Goal: Communication & Community: Share content

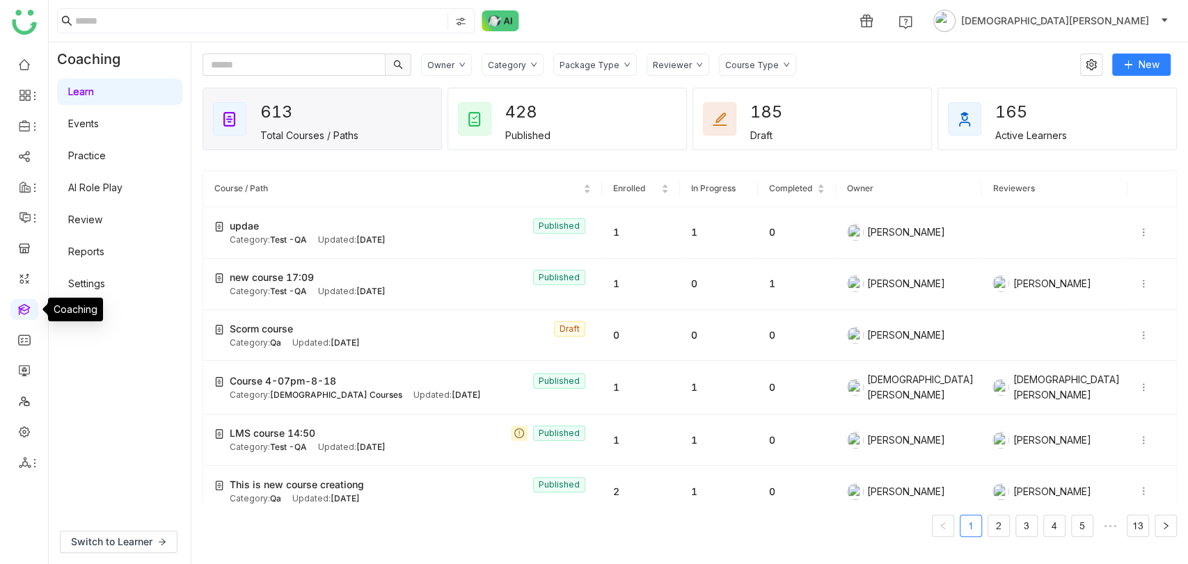
click at [26, 314] on link at bounding box center [24, 309] width 13 height 12
click at [99, 127] on link "Events" at bounding box center [83, 124] width 31 height 12
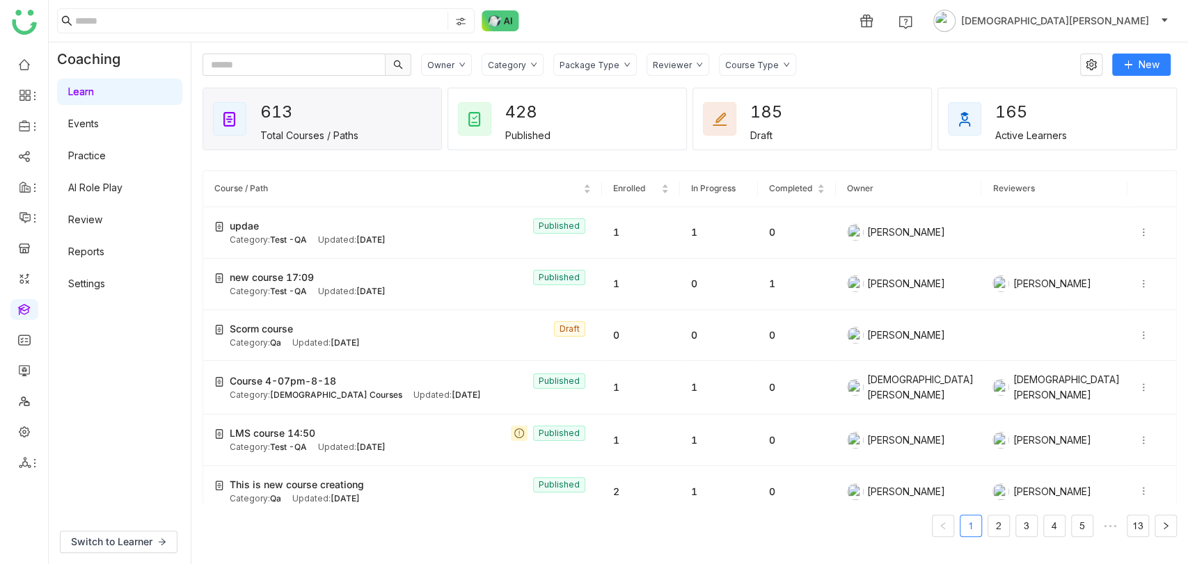
click at [99, 127] on link "Events" at bounding box center [83, 124] width 31 height 12
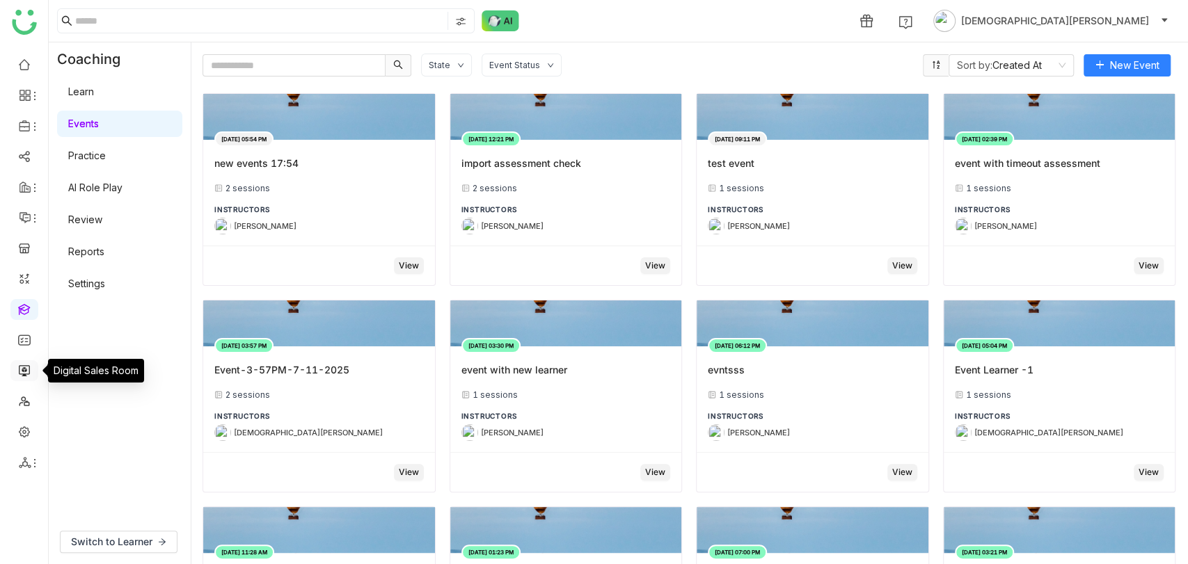
click at [19, 371] on link at bounding box center [24, 370] width 13 height 12
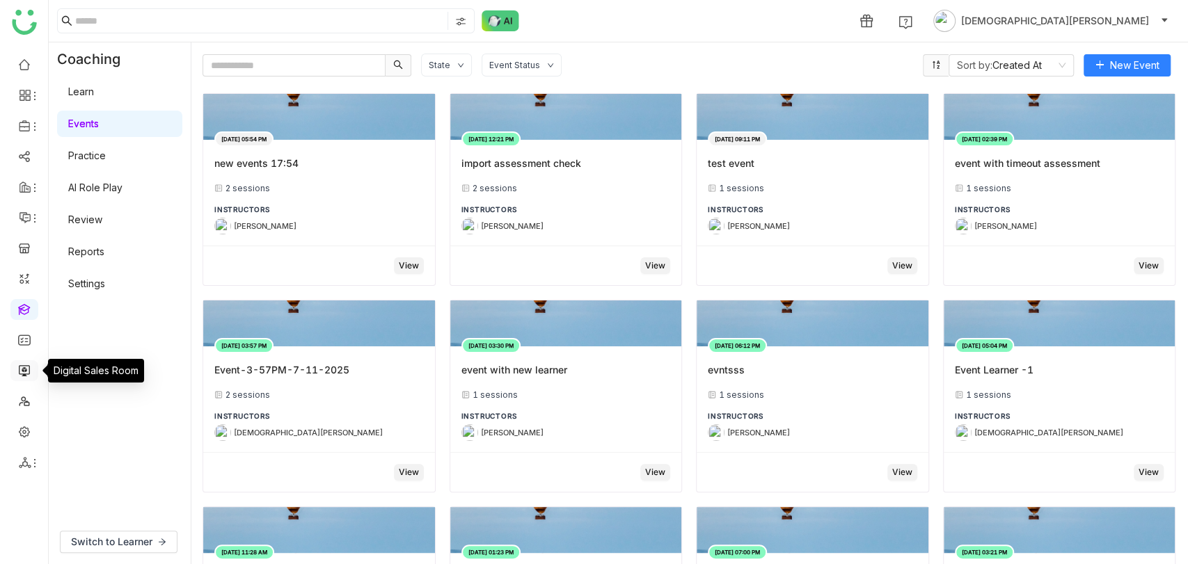
click at [19, 371] on link at bounding box center [24, 370] width 13 height 12
click at [28, 364] on link at bounding box center [24, 370] width 13 height 12
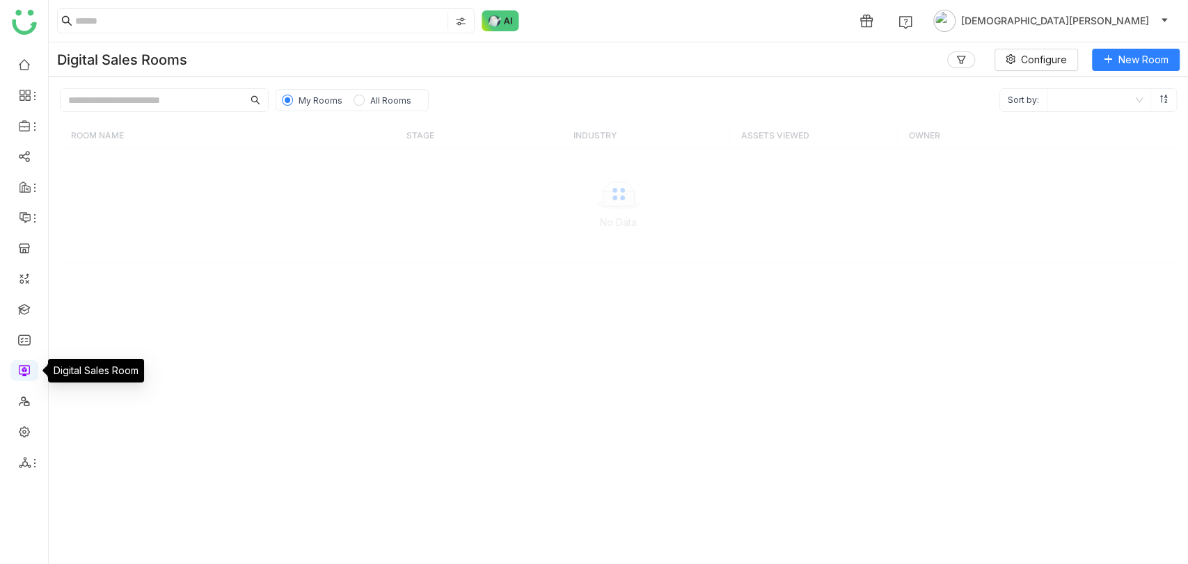
click at [28, 364] on link at bounding box center [24, 370] width 13 height 12
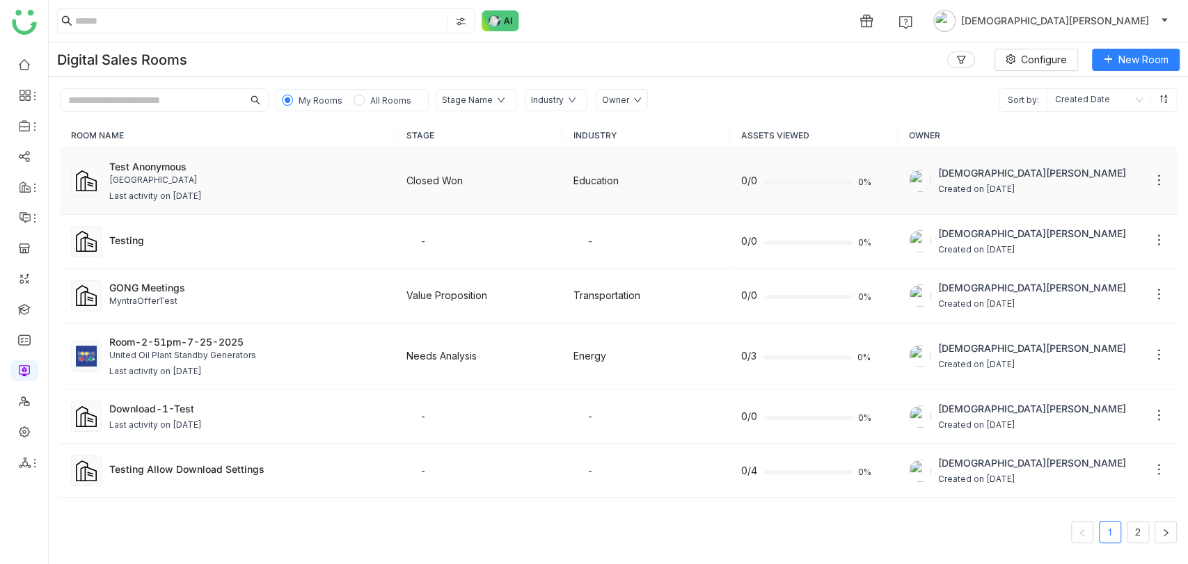
click at [256, 157] on td "Test Anonymous University of AZ SLA Last activity on Aug 18, 2025" at bounding box center [227, 181] width 335 height 67
click at [180, 188] on div "Test Anonymous University of AZ SLA Last activity on Aug 18, 2025" at bounding box center [246, 181] width 275 height 44
click at [272, 167] on div "Test Anonymous" at bounding box center [246, 166] width 275 height 15
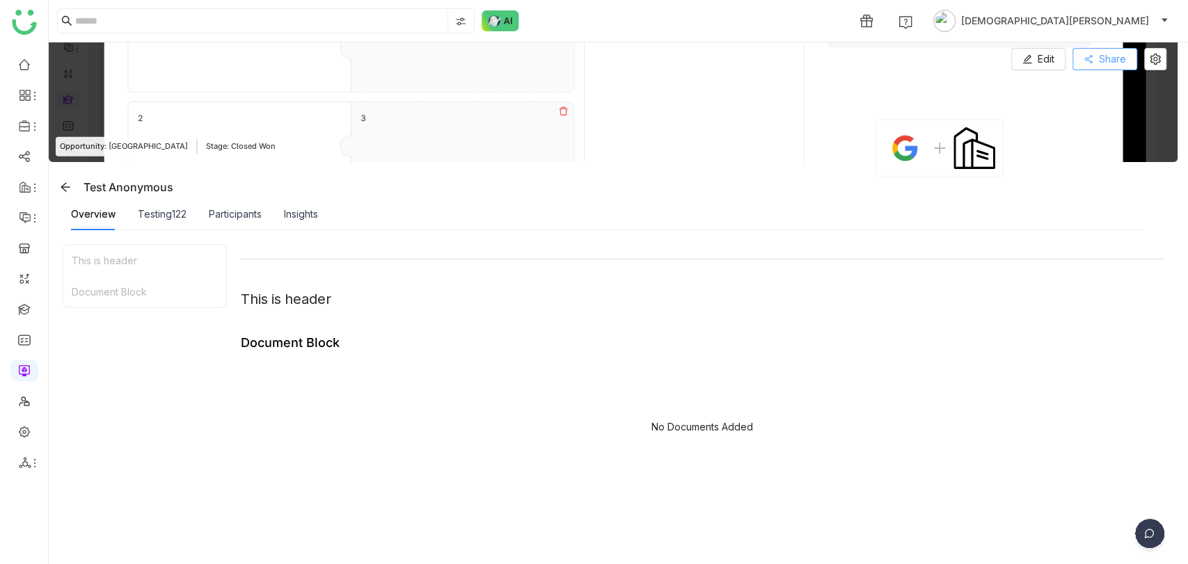
click at [1102, 51] on span "Share" at bounding box center [1112, 58] width 27 height 15
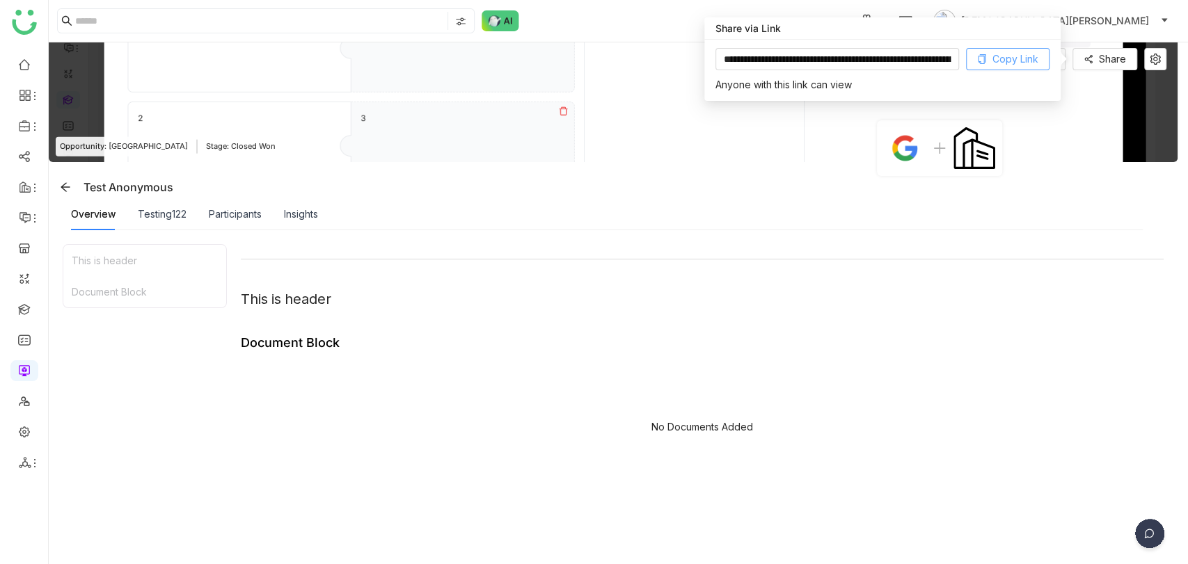
click at [1012, 58] on span "Copy Link" at bounding box center [1015, 58] width 46 height 15
click at [23, 436] on link at bounding box center [24, 431] width 13 height 12
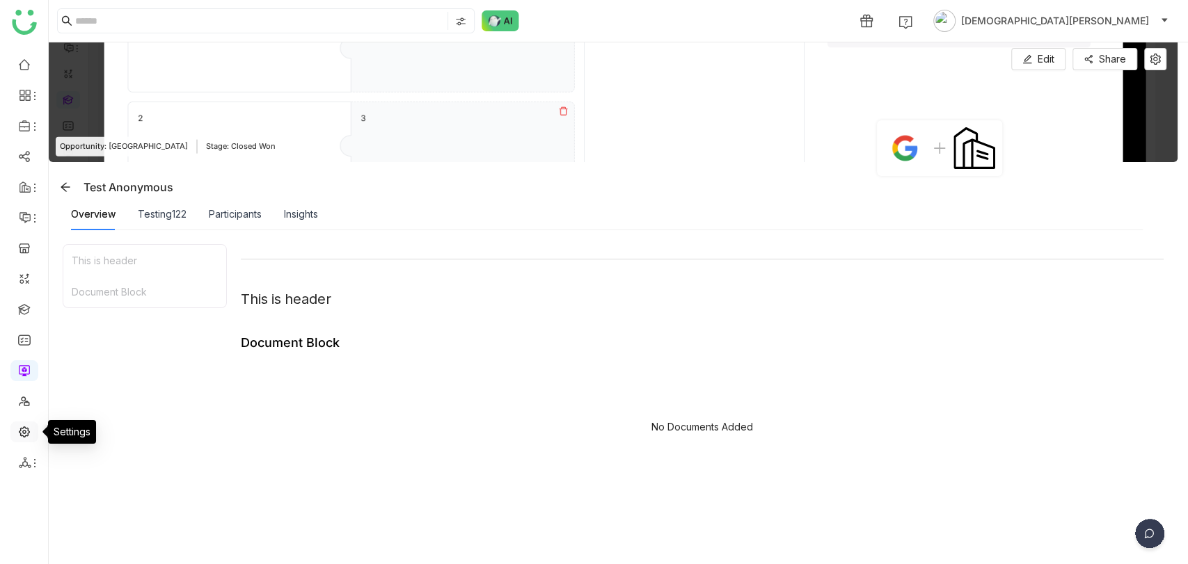
click at [23, 436] on link at bounding box center [24, 431] width 13 height 12
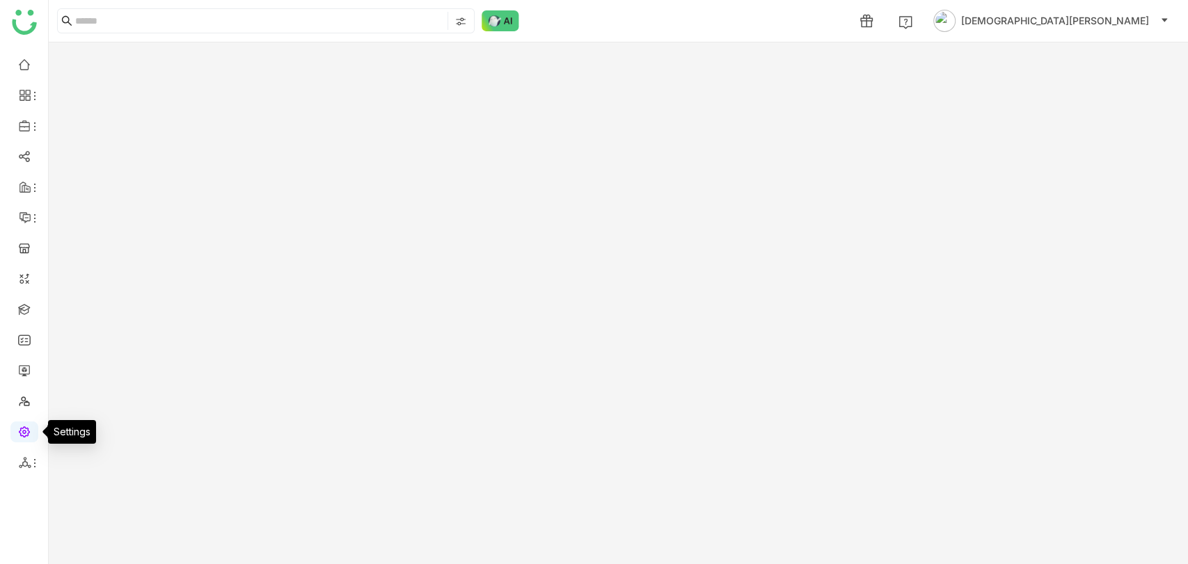
click at [23, 436] on link at bounding box center [24, 431] width 13 height 12
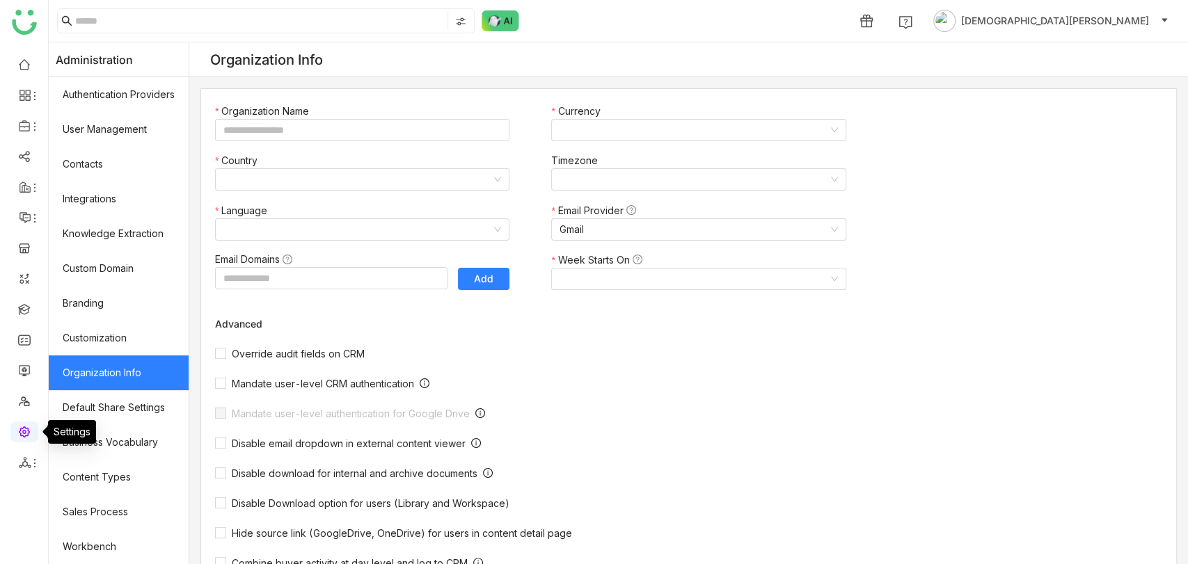
click at [23, 436] on link at bounding box center [24, 431] width 13 height 12
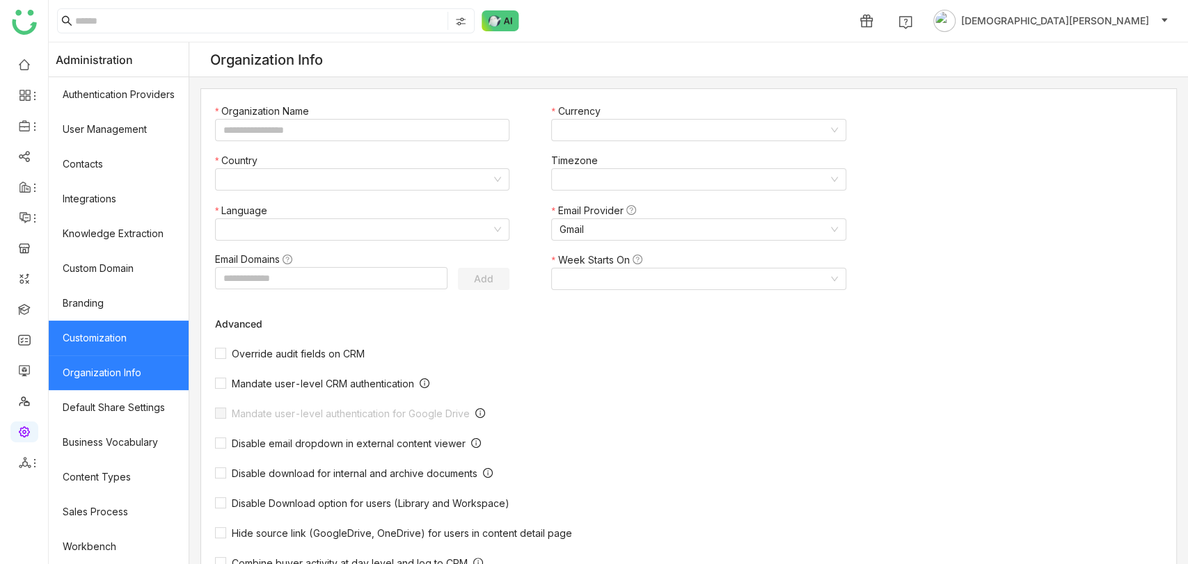
type input "*******"
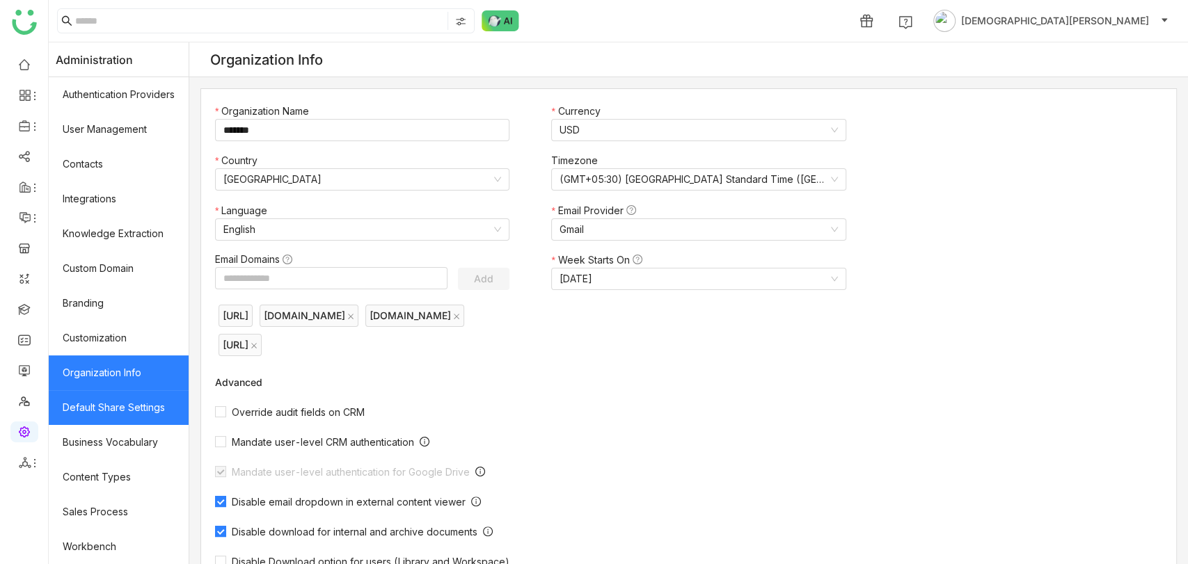
scroll to position [174, 0]
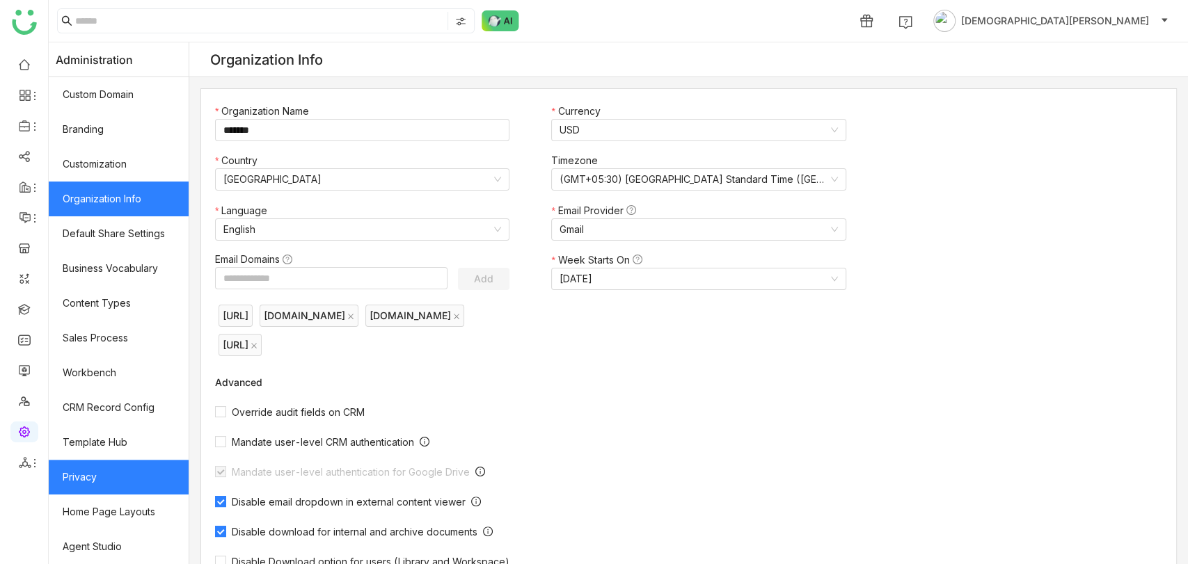
click at [100, 490] on link "Privacy" at bounding box center [119, 477] width 140 height 35
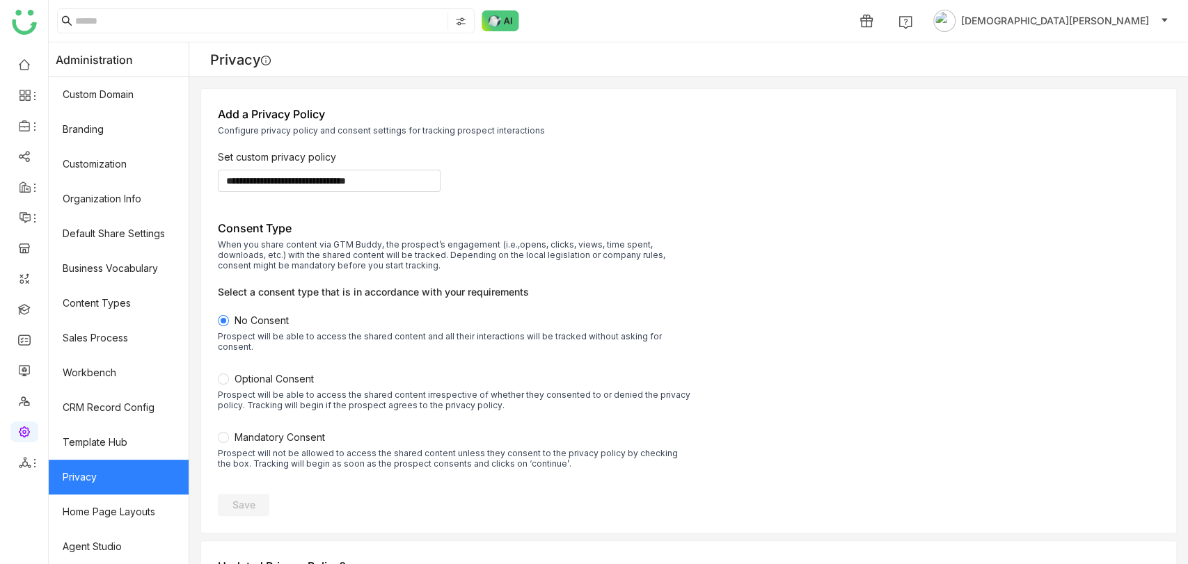
click at [264, 390] on div "Prospect will be able to access the shared content irrespective of whether they…" at bounding box center [454, 400] width 473 height 21
click at [255, 494] on button "Save" at bounding box center [243, 505] width 51 height 22
click at [24, 372] on link at bounding box center [24, 370] width 13 height 12
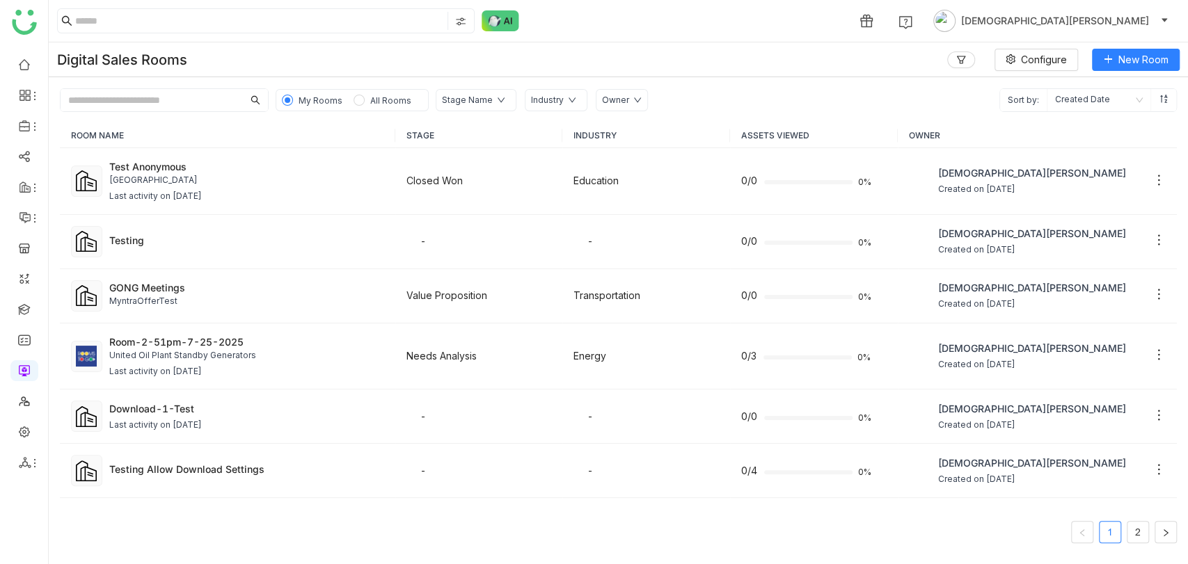
click at [261, 179] on div "University of AZ SLA" at bounding box center [246, 180] width 275 height 13
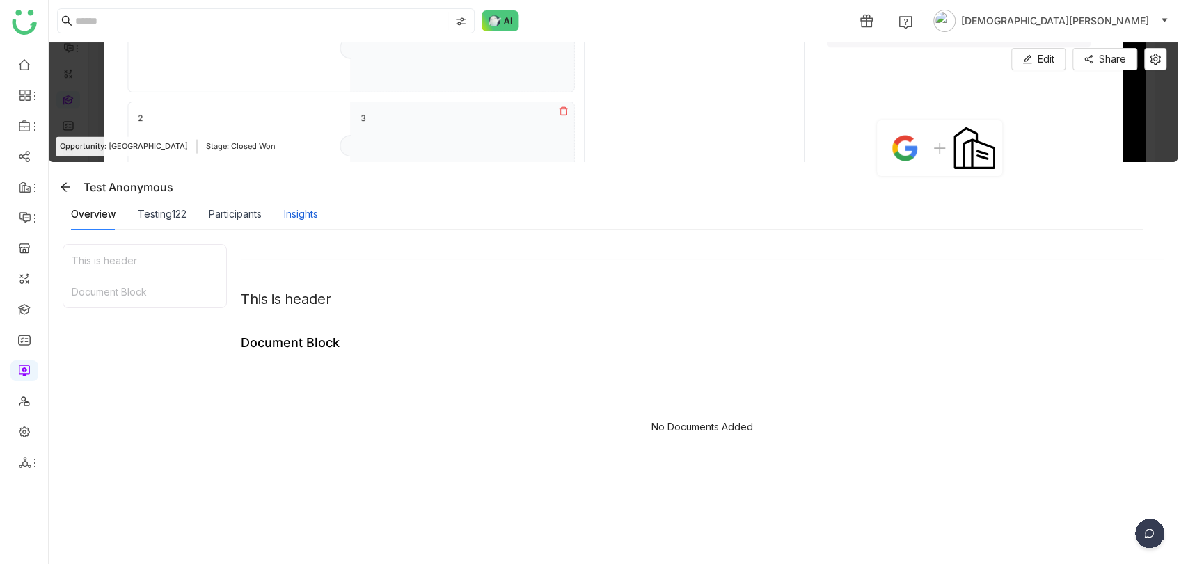
click at [288, 216] on div "Insights" at bounding box center [301, 214] width 34 height 15
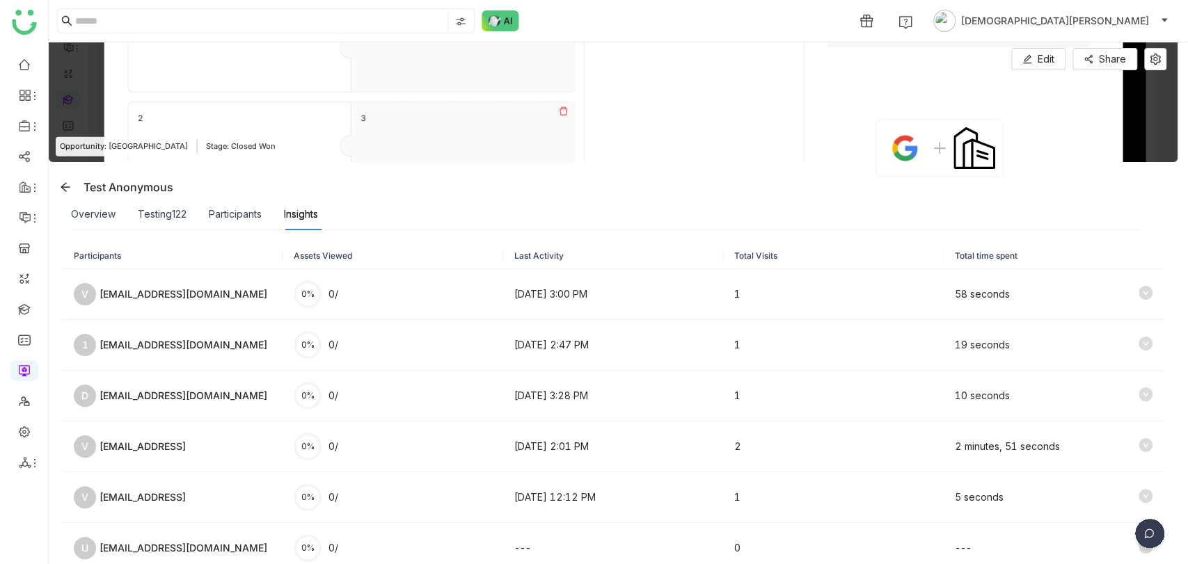
click at [246, 205] on div "Participants" at bounding box center [235, 214] width 53 height 32
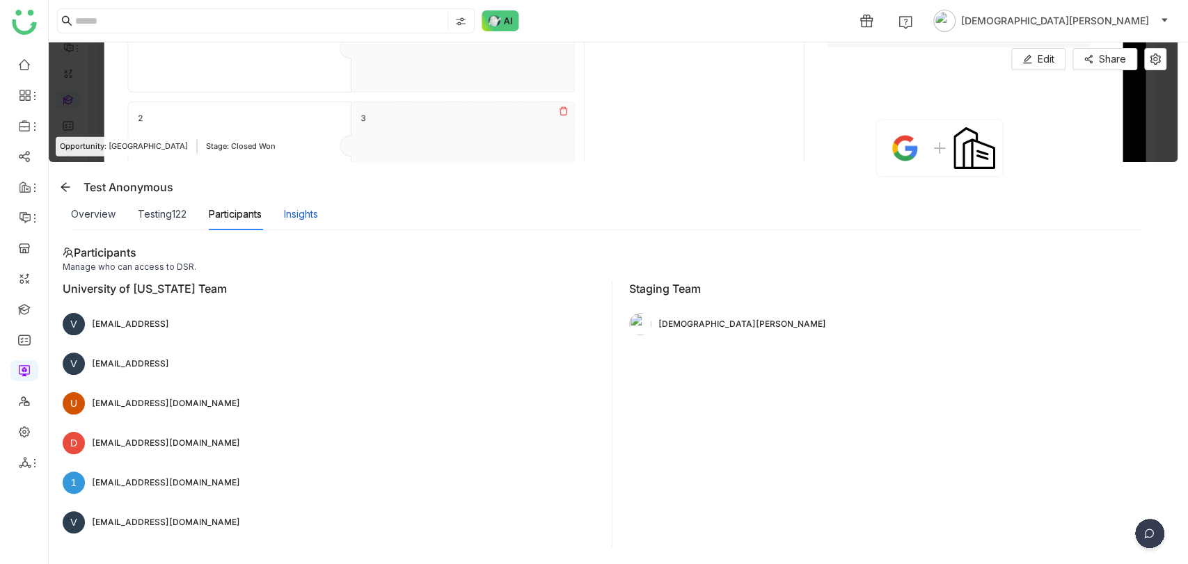
click at [303, 216] on div "Insights" at bounding box center [301, 214] width 34 height 15
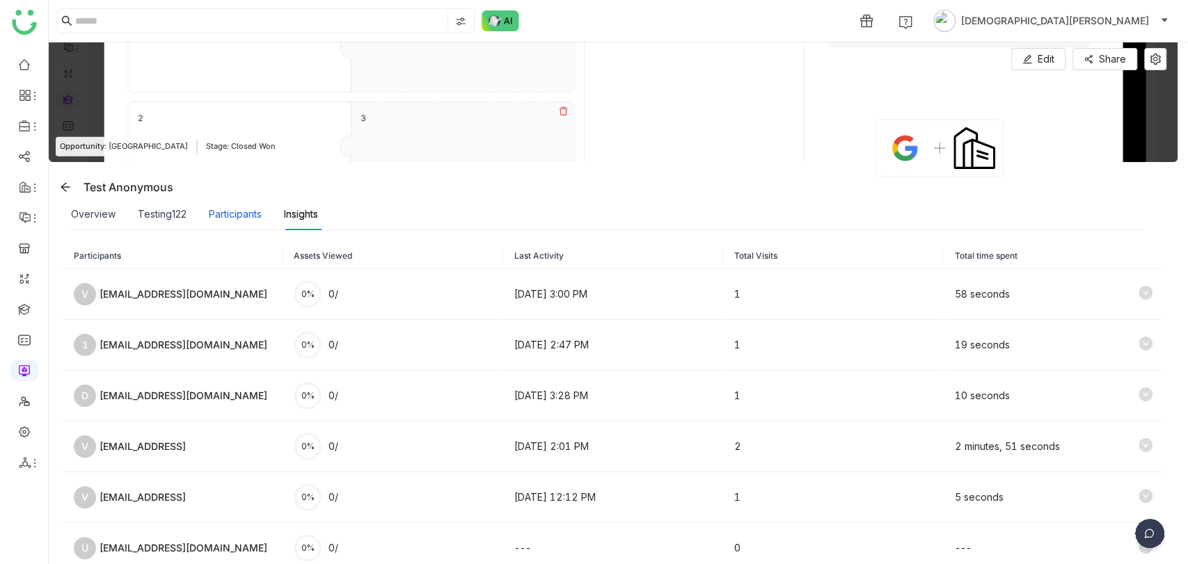
click at [256, 217] on div "Participants" at bounding box center [235, 214] width 53 height 15
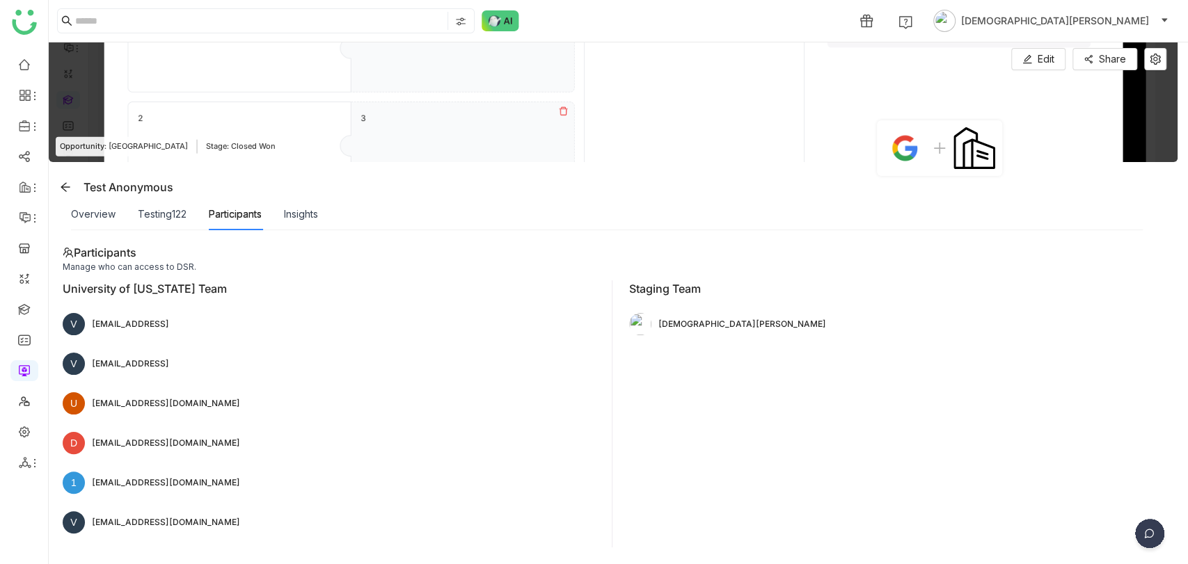
click at [117, 211] on div "Overview Testing122 Participants Insights" at bounding box center [194, 214] width 247 height 32
click at [111, 209] on div "Overview" at bounding box center [93, 214] width 45 height 15
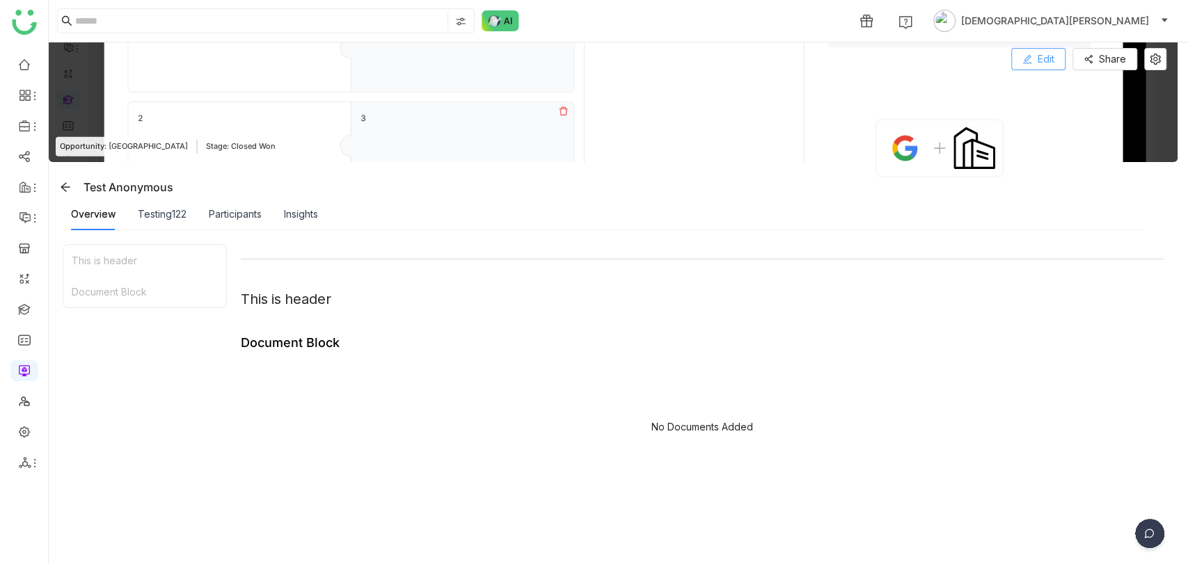
click at [1038, 67] on button "Edit" at bounding box center [1038, 59] width 54 height 22
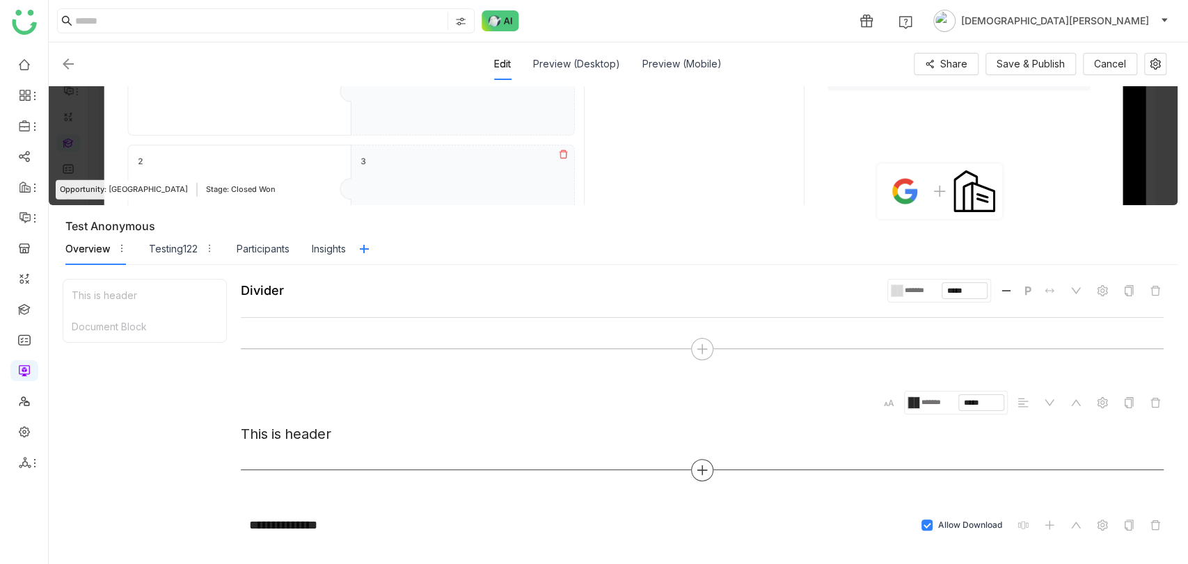
click at [702, 471] on icon at bounding box center [702, 470] width 13 height 13
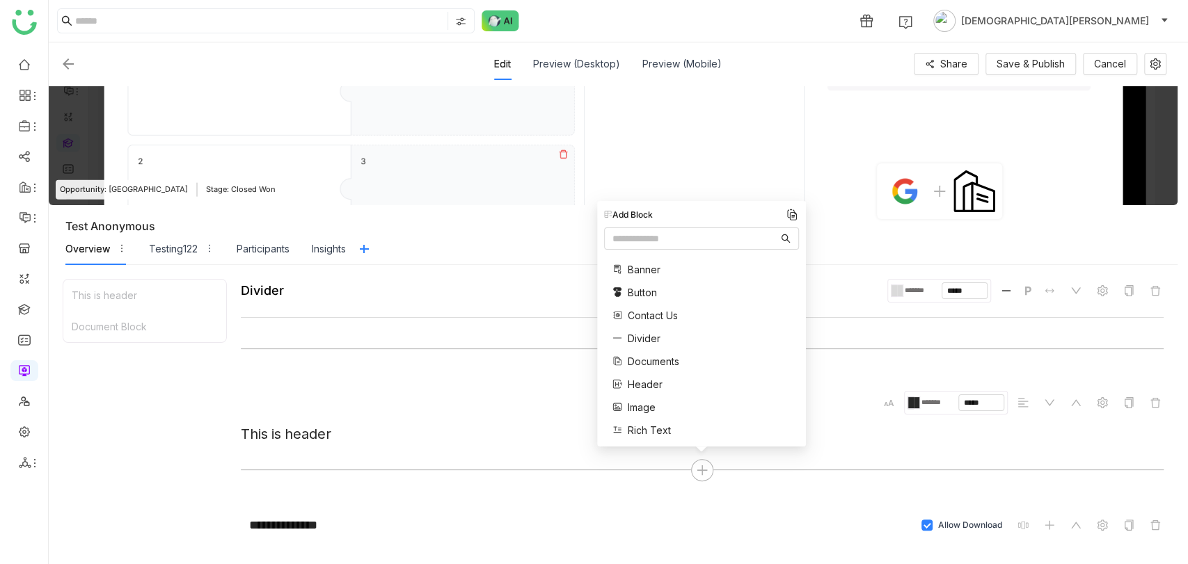
click at [646, 357] on span "Documents" at bounding box center [653, 361] width 51 height 15
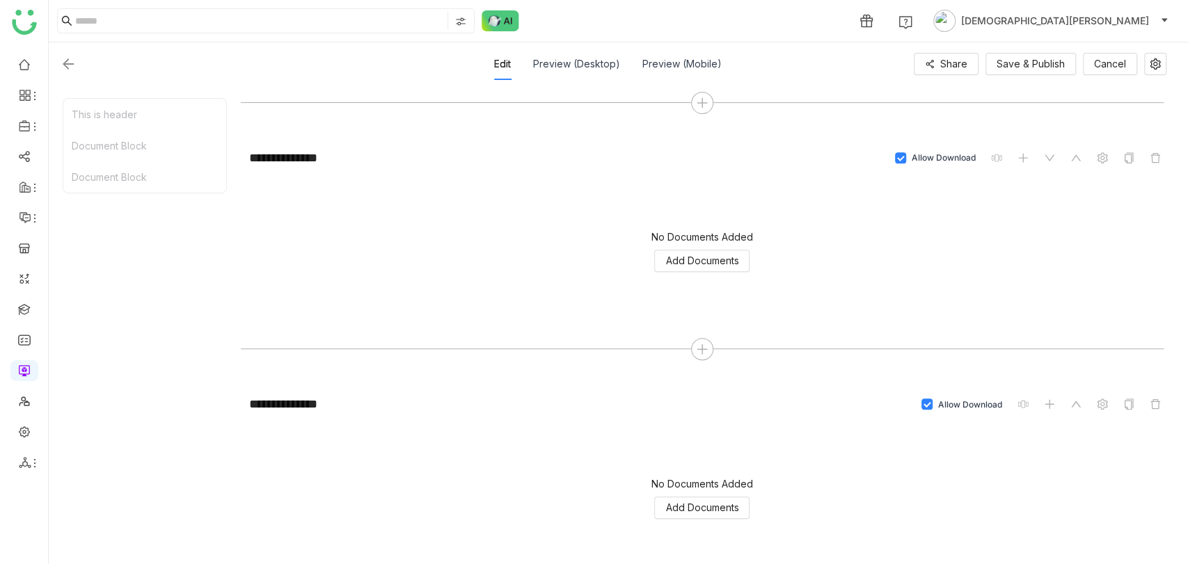
scroll to position [410, 0]
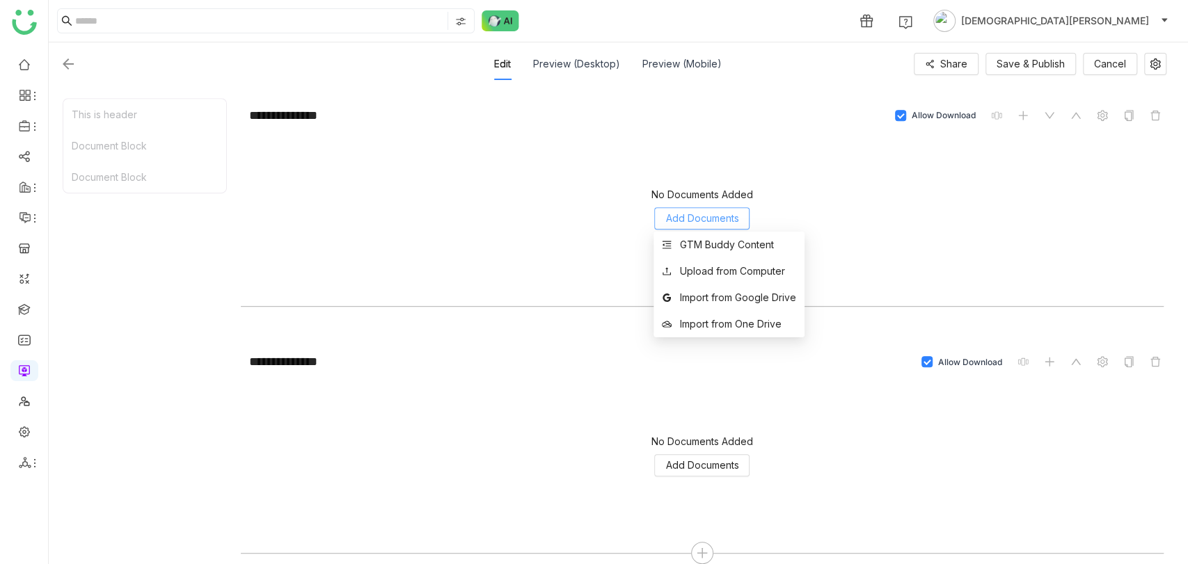
click at [704, 214] on span "Add Documents" at bounding box center [701, 218] width 73 height 15
click at [707, 246] on div "GTM Buddy Content" at bounding box center [727, 244] width 94 height 15
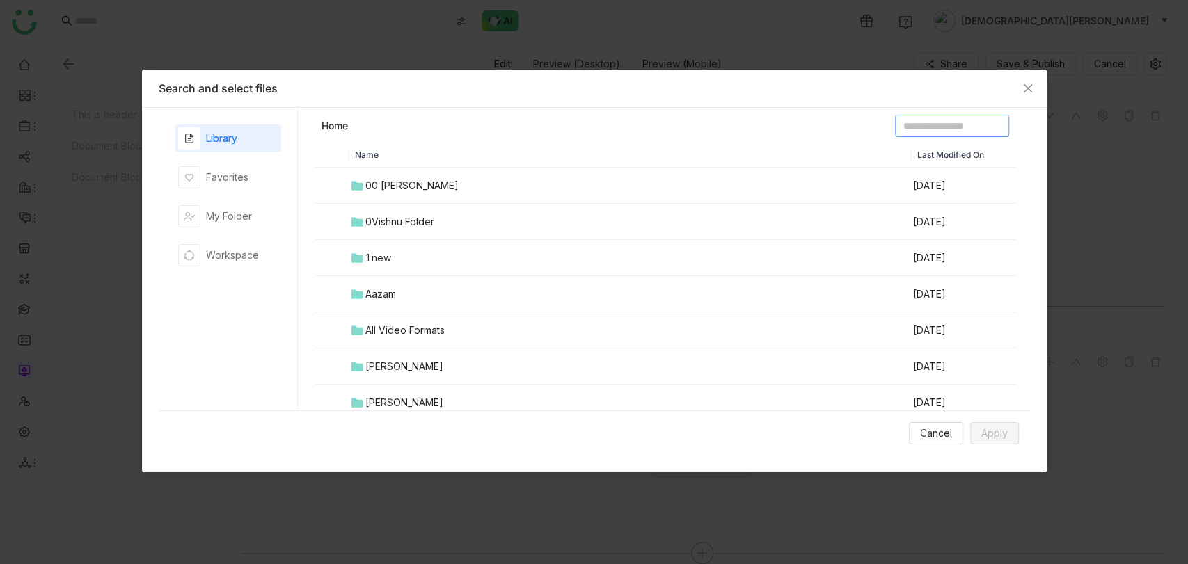
click at [921, 122] on input at bounding box center [952, 126] width 114 height 22
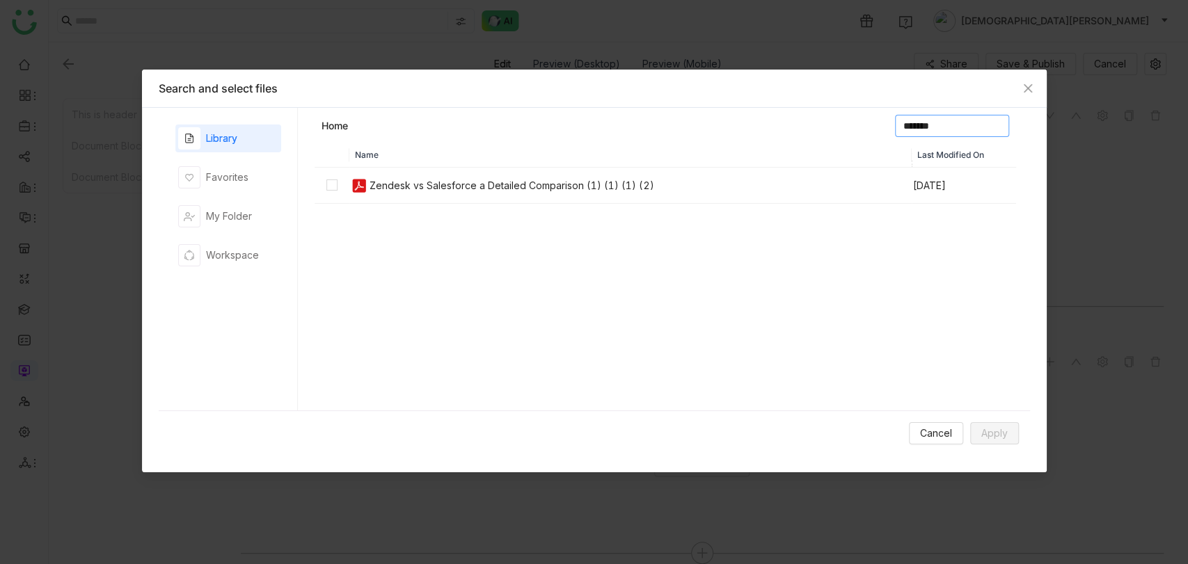
type input "*******"
click at [513, 179] on div "Zendesk vs Salesforce a Detailed Comparison (1) (1) (1) (2)" at bounding box center [511, 185] width 285 height 15
click at [996, 427] on span "Apply" at bounding box center [994, 433] width 26 height 15
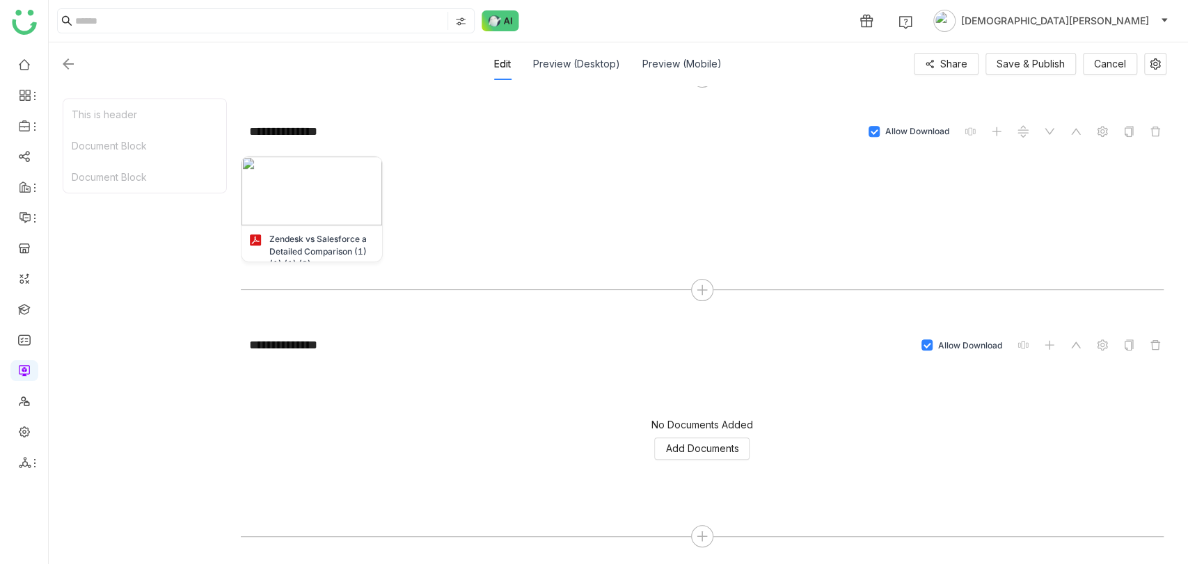
scroll to position [392, 0]
click at [1023, 60] on span "Save & Publish" at bounding box center [1030, 63] width 68 height 15
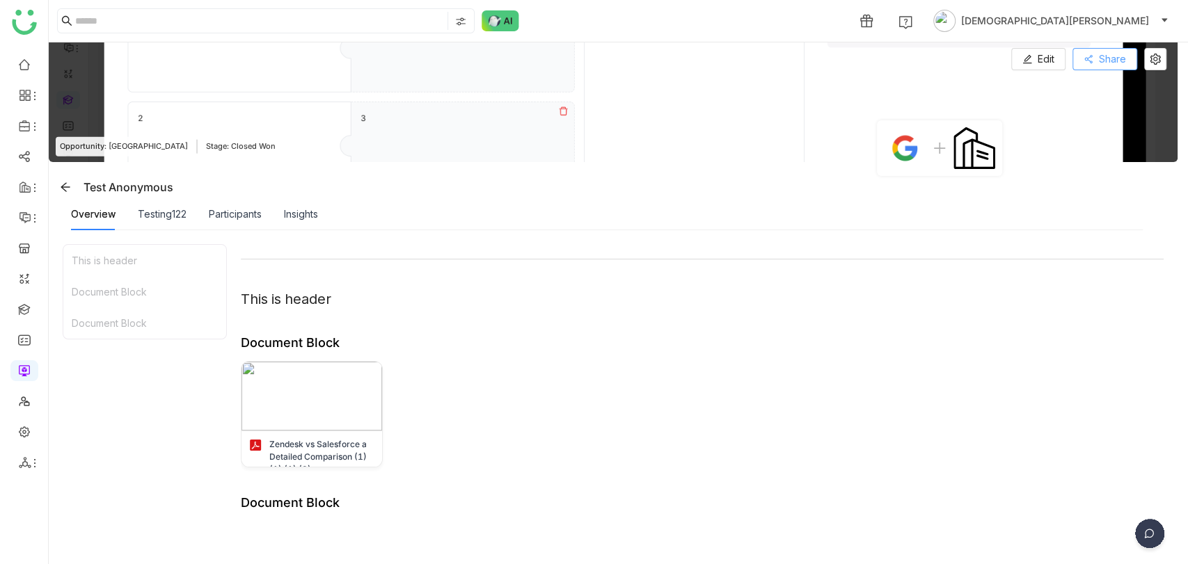
click at [1099, 49] on button "Share" at bounding box center [1104, 59] width 65 height 22
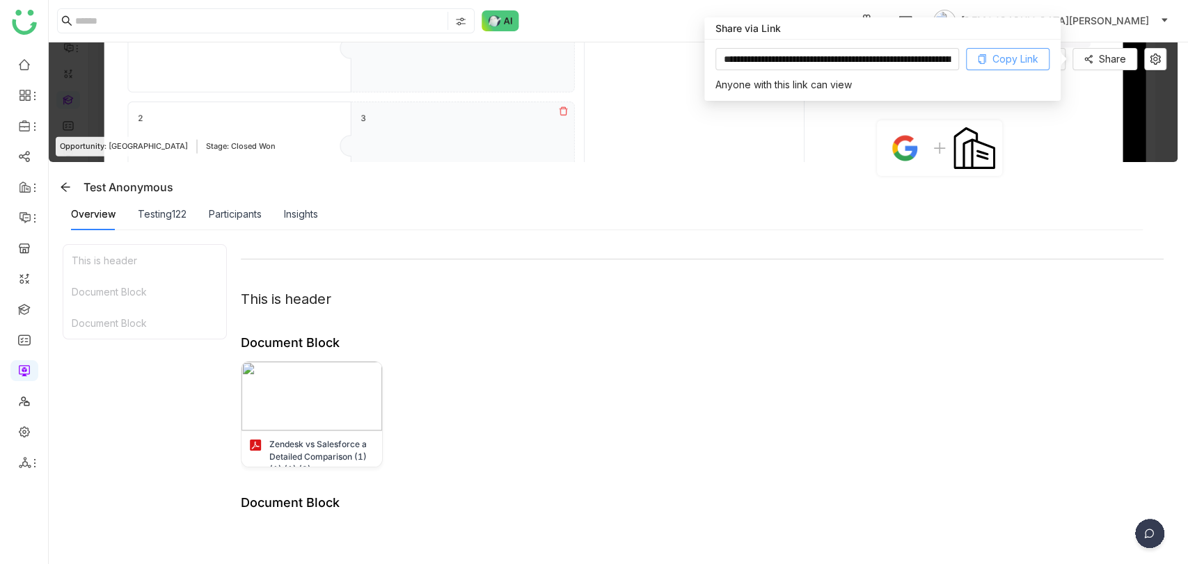
click at [1009, 48] on button "Copy Link" at bounding box center [1007, 59] width 83 height 22
click at [323, 207] on div "Overview Testing122 Participants Insights" at bounding box center [606, 214] width 1071 height 32
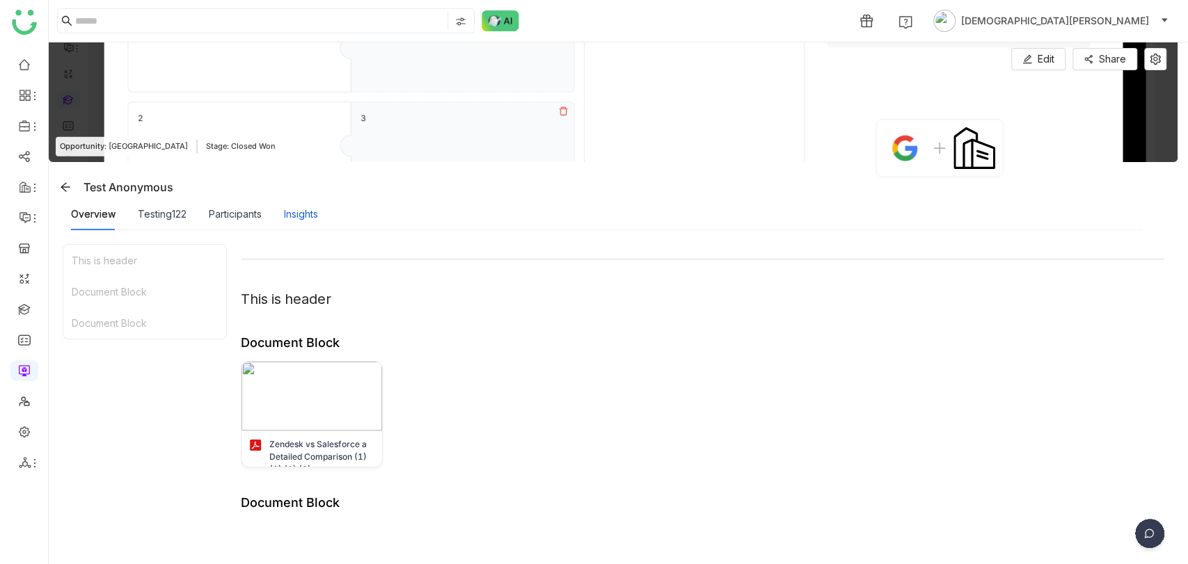
click at [318, 209] on div "Insights" at bounding box center [301, 214] width 34 height 15
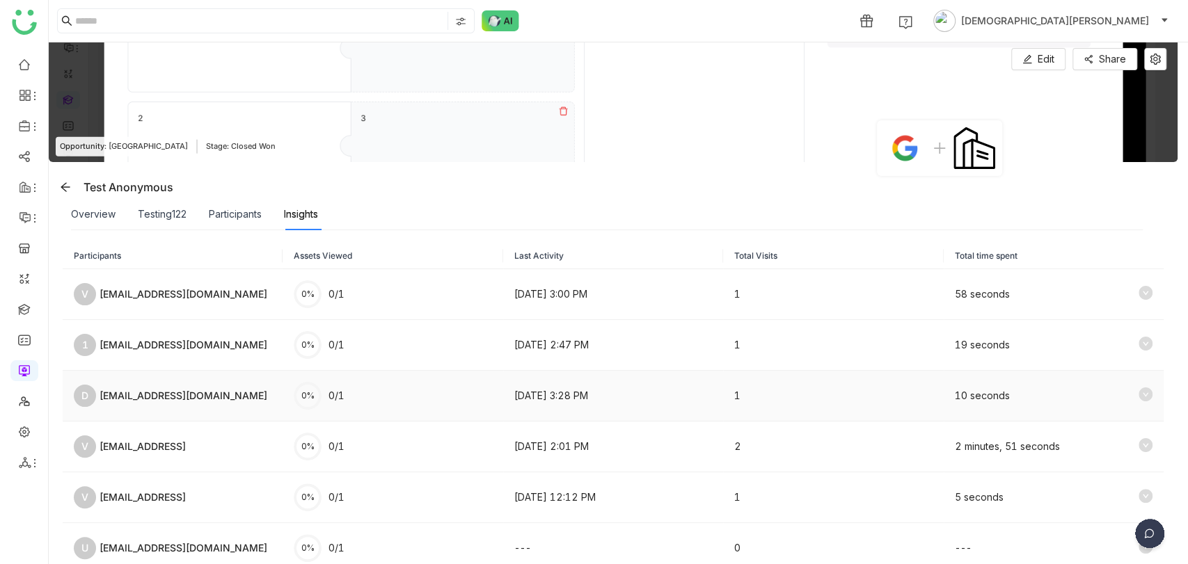
scroll to position [67, 0]
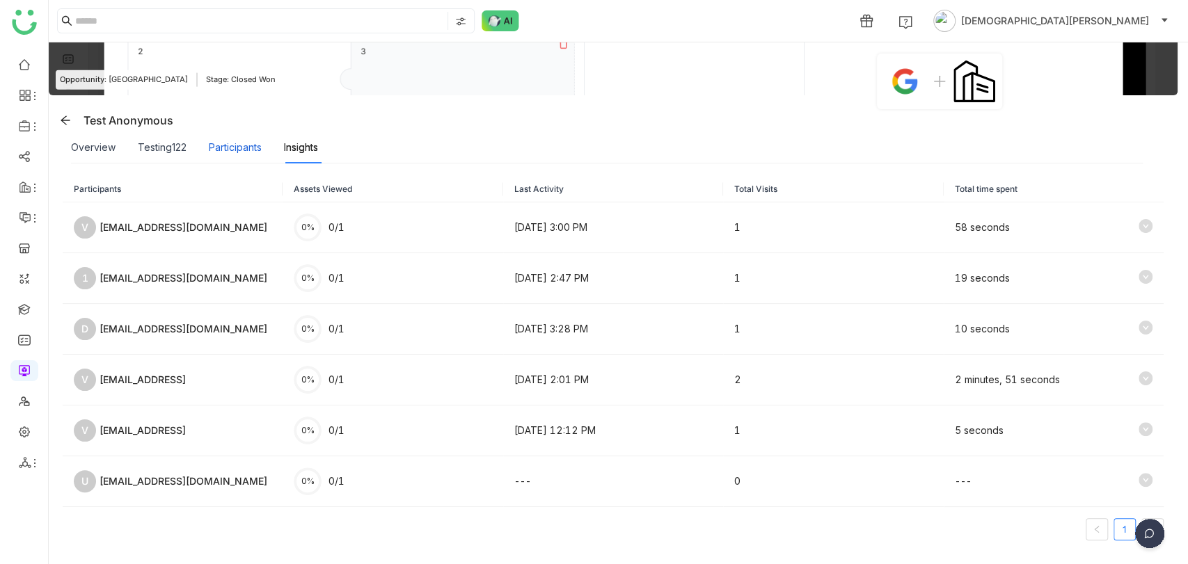
click at [255, 147] on div "Participants" at bounding box center [235, 147] width 53 height 15
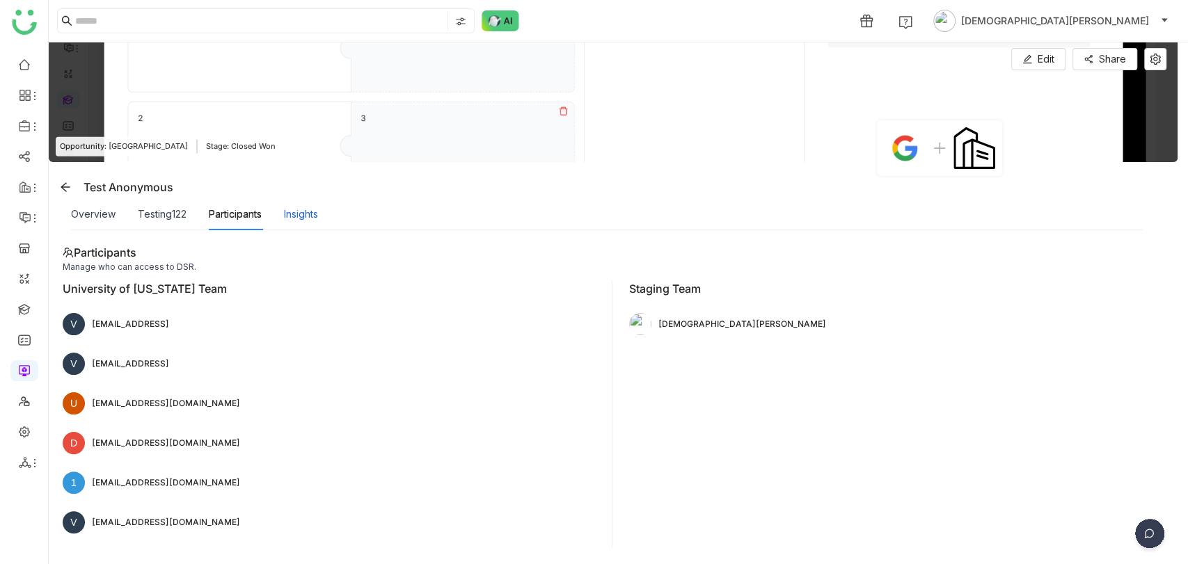
click at [295, 214] on div "Insights" at bounding box center [301, 214] width 34 height 15
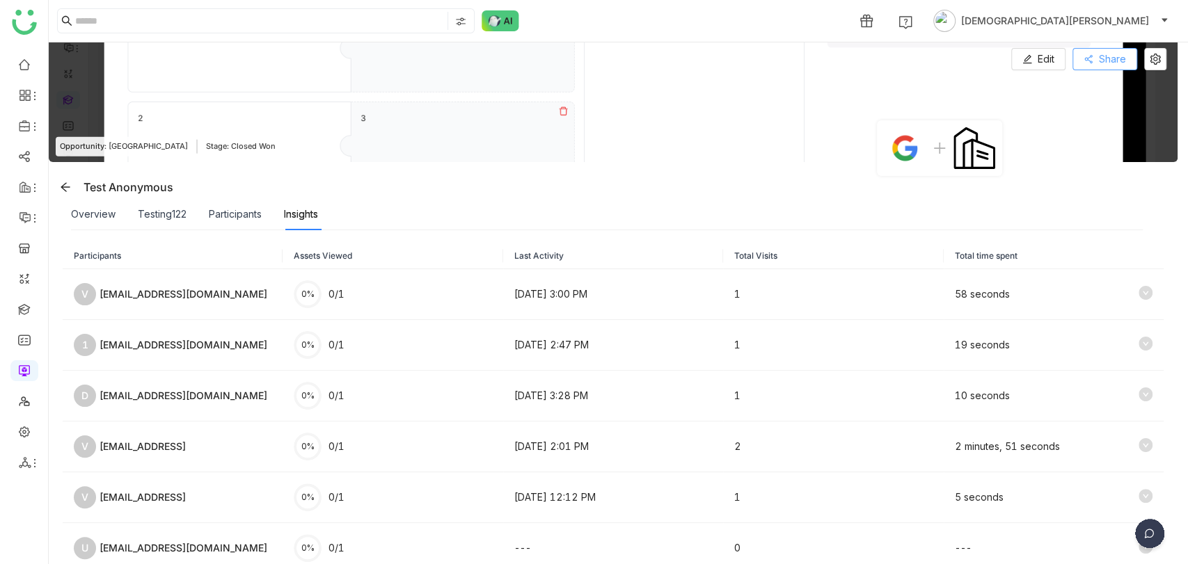
click at [1117, 66] on span "Share" at bounding box center [1112, 58] width 27 height 15
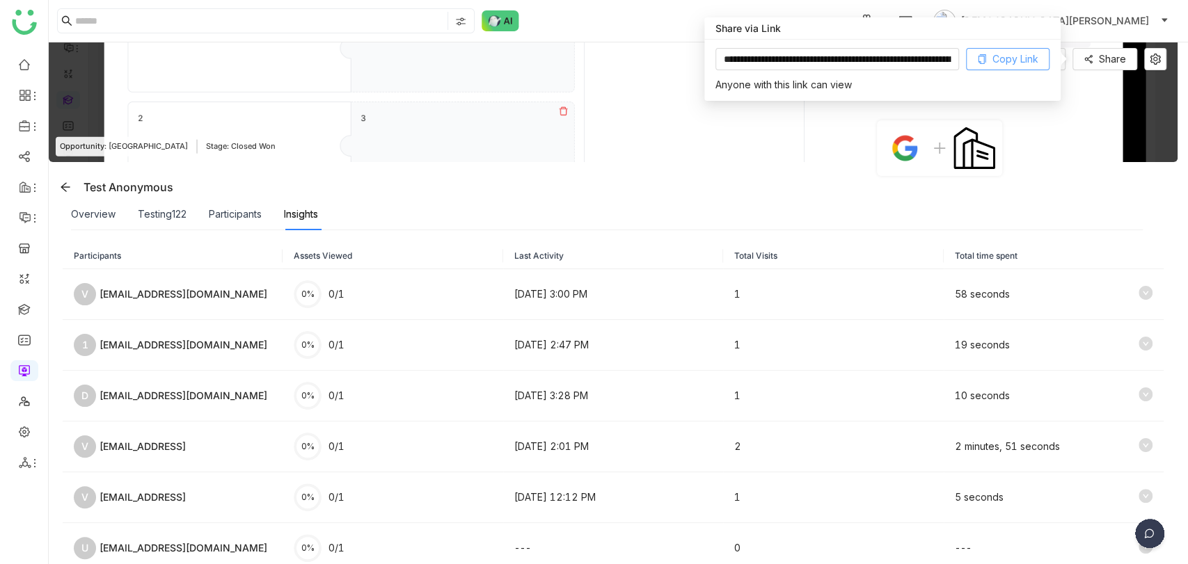
click at [1030, 55] on span "Copy Link" at bounding box center [1015, 58] width 46 height 15
click at [215, 207] on div "Participants" at bounding box center [235, 214] width 53 height 15
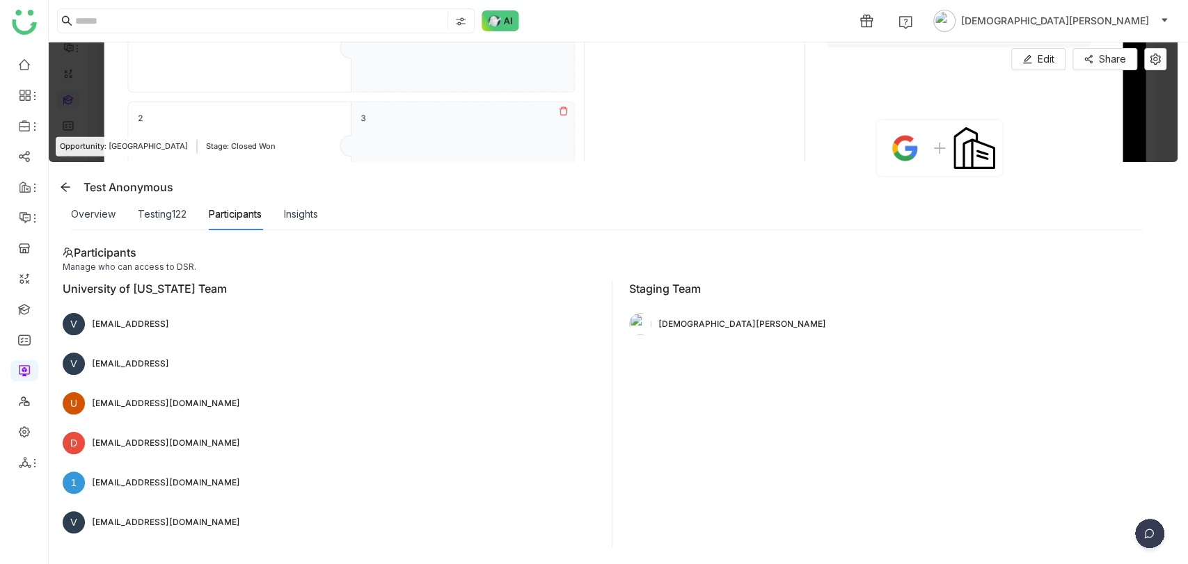
click at [1152, 534] on img at bounding box center [1149, 536] width 35 height 35
click at [1093, 446] on img at bounding box center [1095, 436] width 125 height 42
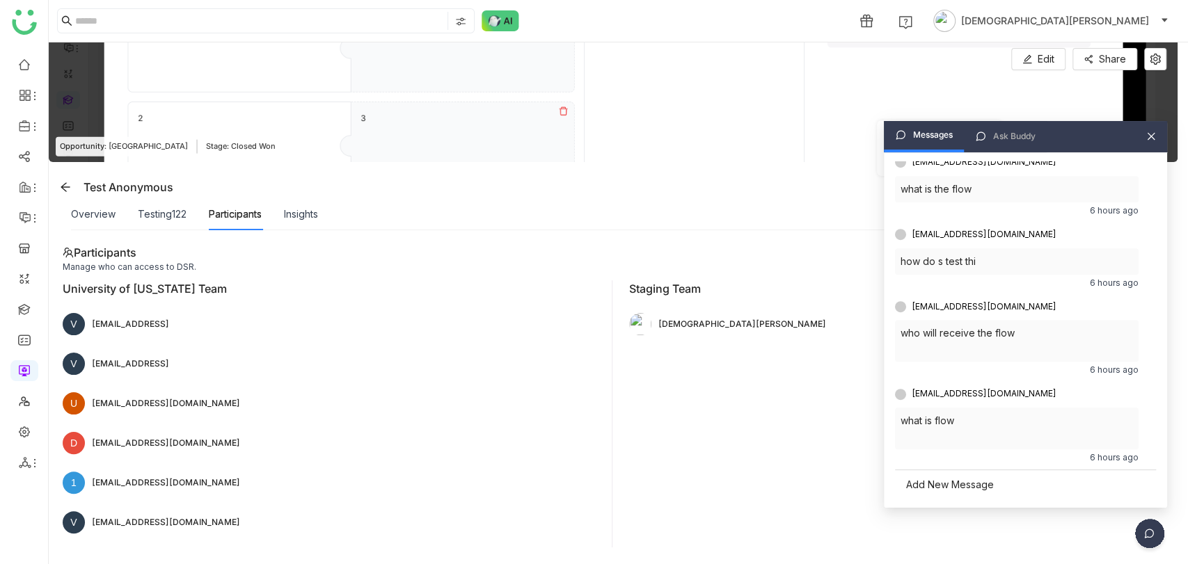
click at [941, 480] on div "Add New Message" at bounding box center [1025, 485] width 261 height 30
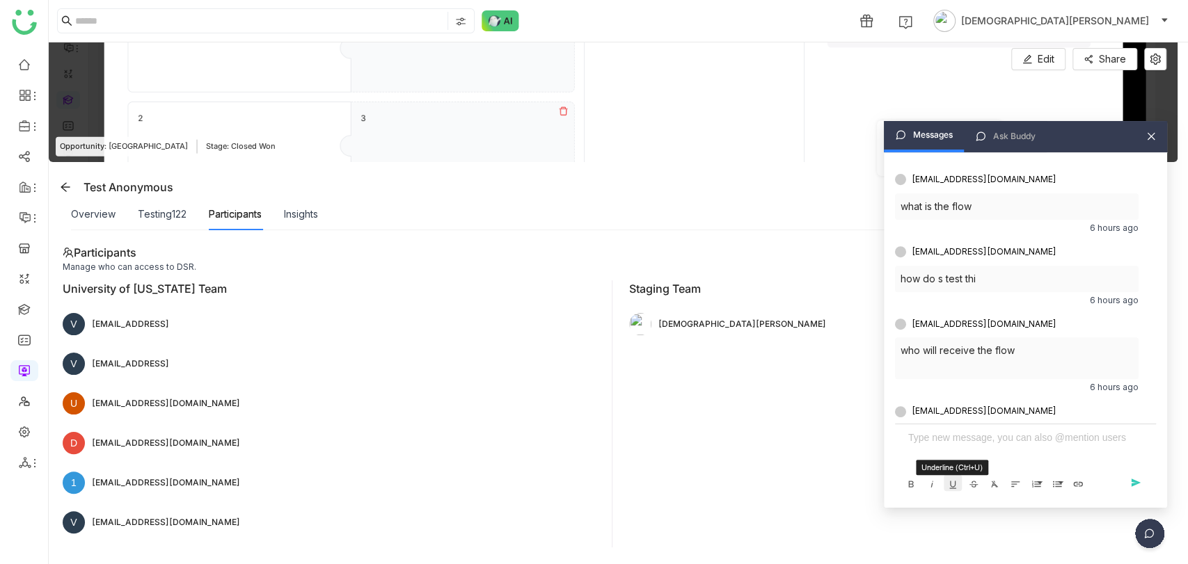
scroll to position [440, 0]
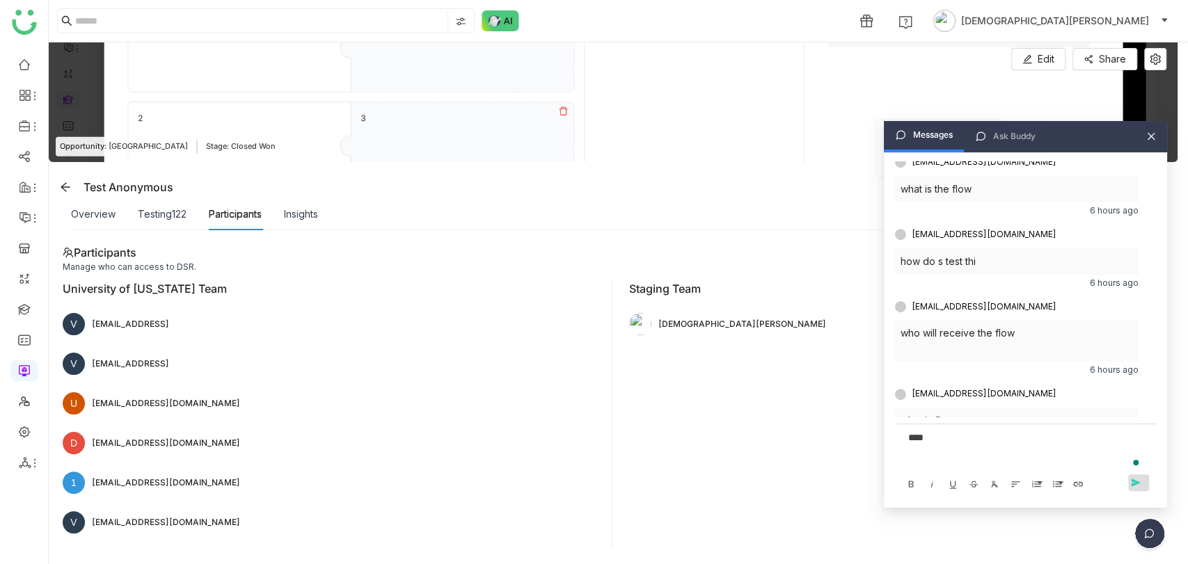
click at [1133, 482] on span "send" at bounding box center [1138, 483] width 21 height 12
click at [966, 449] on div "To enrich screen reader interactions, please activate Accessibility in Grammarl…" at bounding box center [1025, 451] width 250 height 42
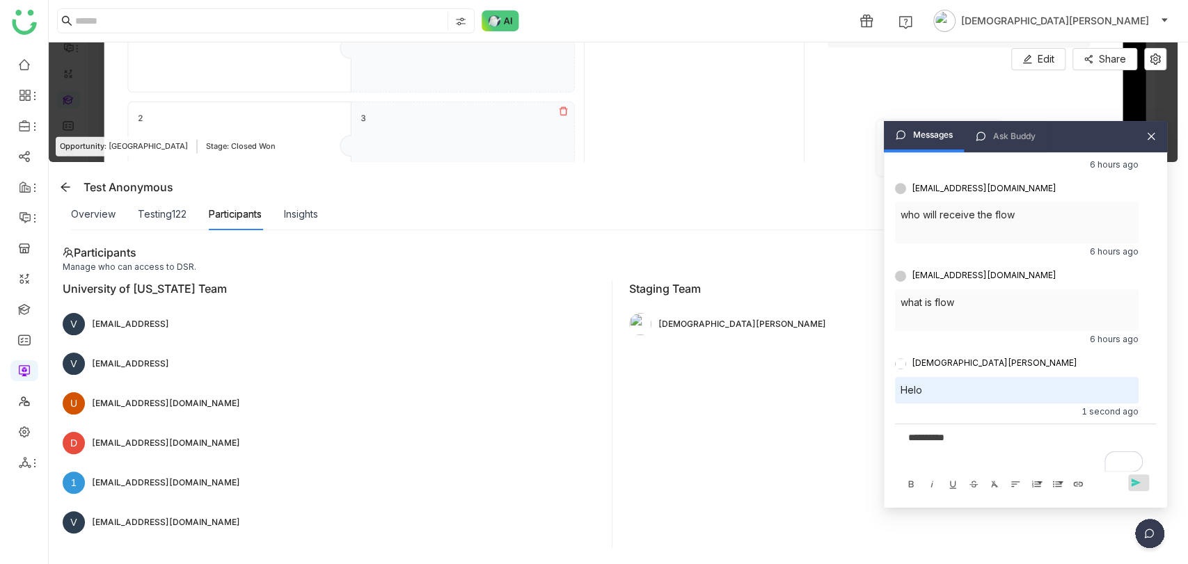
click at [1139, 481] on span "send" at bounding box center [1138, 483] width 21 height 12
click at [924, 445] on div "To enrich screen reader interactions, please activate Accessibility in Grammarl…" at bounding box center [1025, 437] width 234 height 15
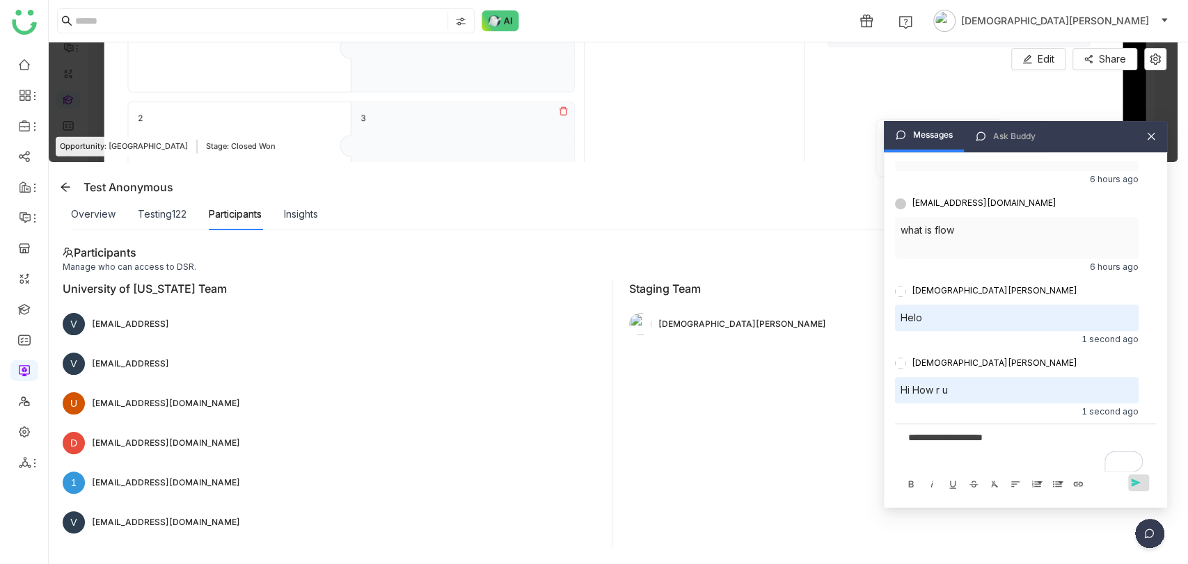
click at [1133, 490] on button "send Send" at bounding box center [1138, 482] width 21 height 17
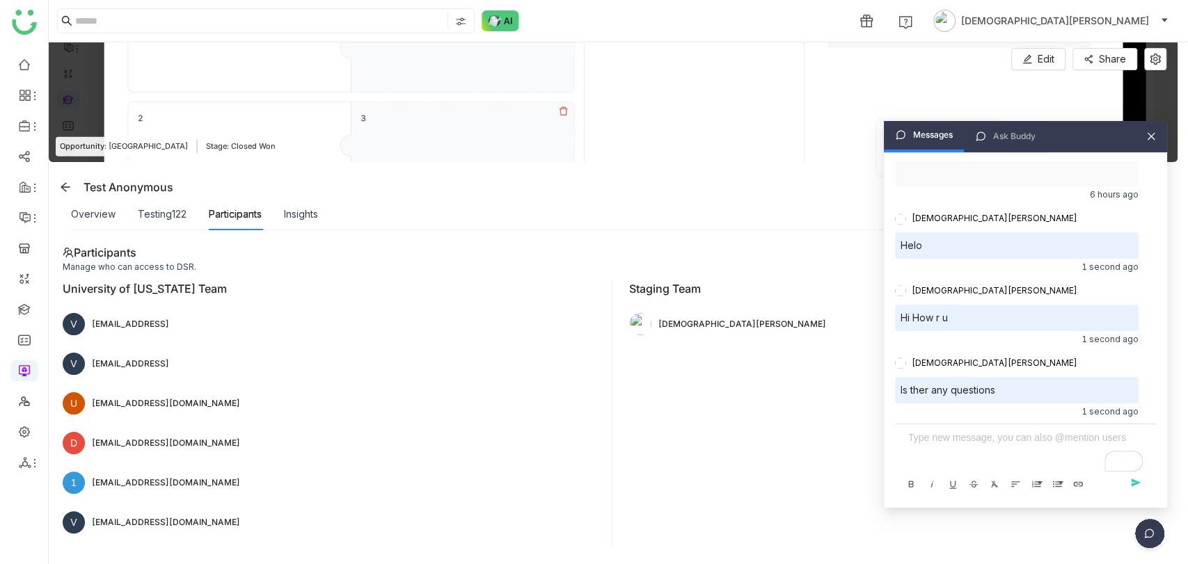
click at [1149, 137] on icon at bounding box center [1151, 137] width 8 height 8
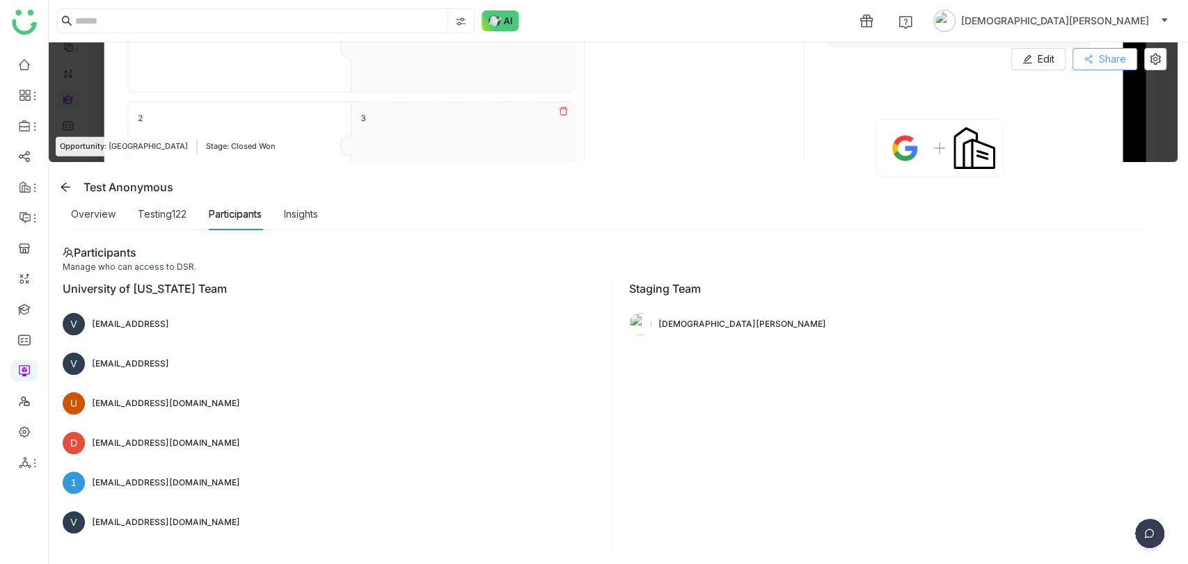
scroll to position [639, 0]
click at [1158, 59] on icon at bounding box center [1154, 59] width 11 height 11
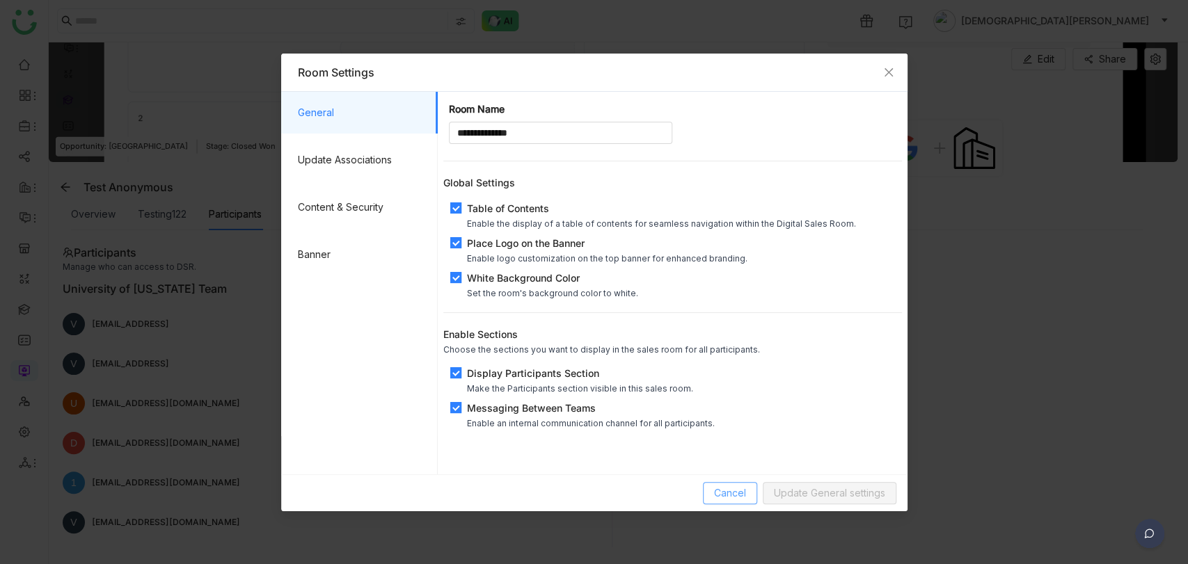
click at [706, 492] on button "Cancel" at bounding box center [730, 493] width 54 height 22
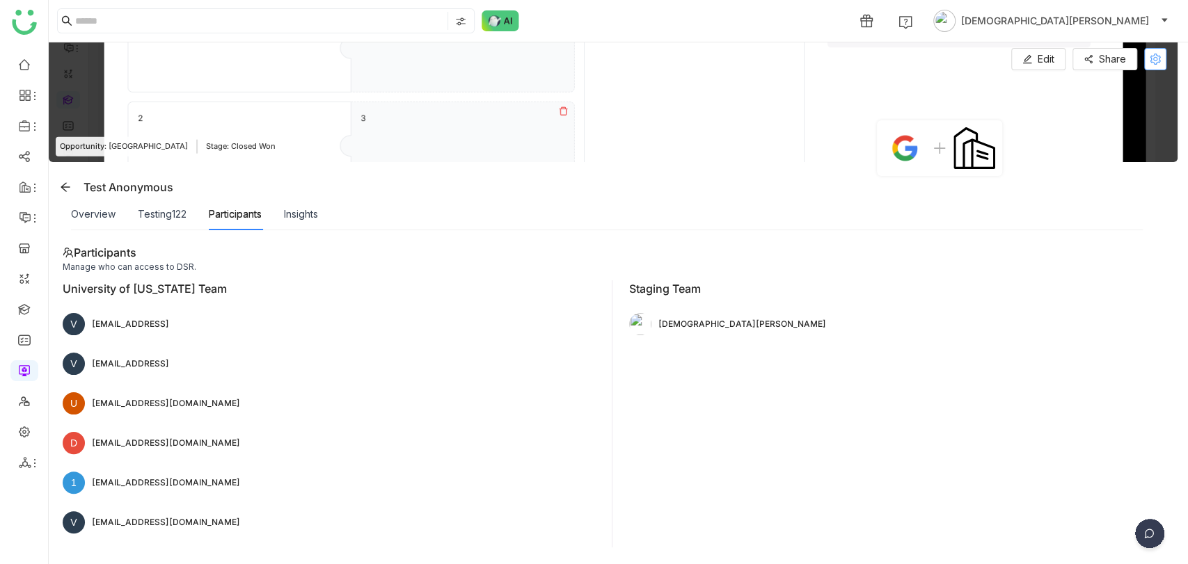
click at [1156, 57] on icon at bounding box center [1154, 59] width 11 height 11
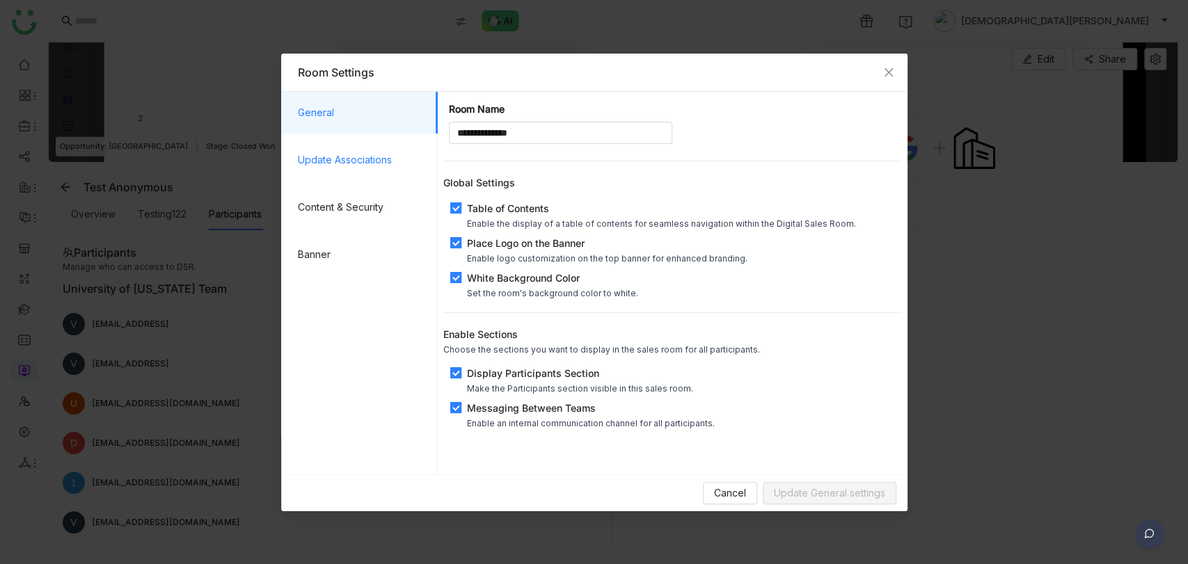
click at [360, 174] on span "Update Associations" at bounding box center [362, 160] width 129 height 42
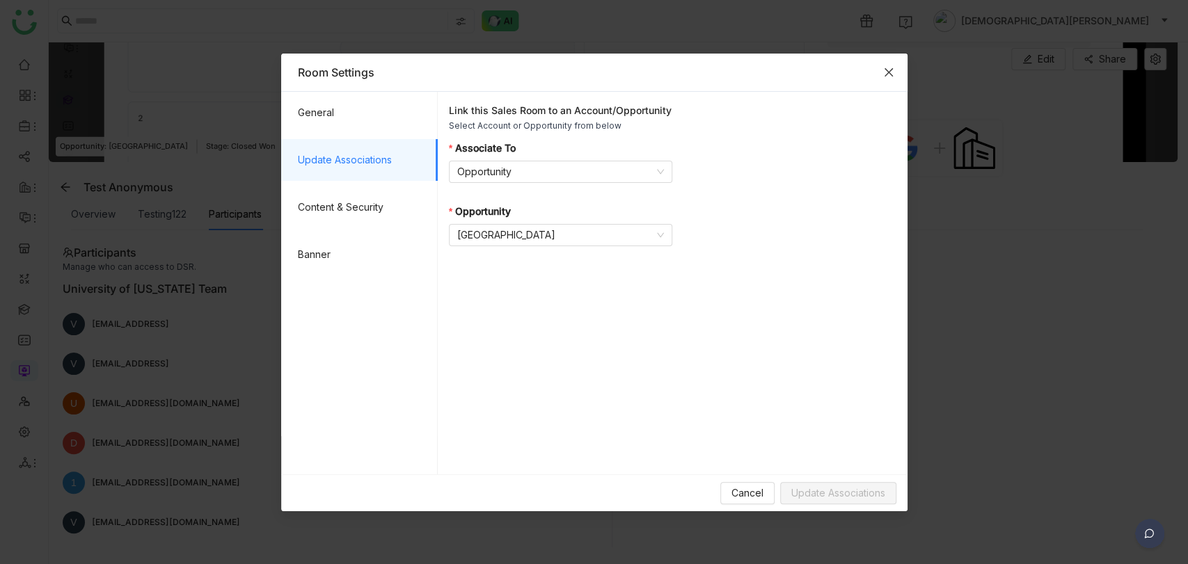
click at [877, 69] on span "Close" at bounding box center [889, 73] width 38 height 38
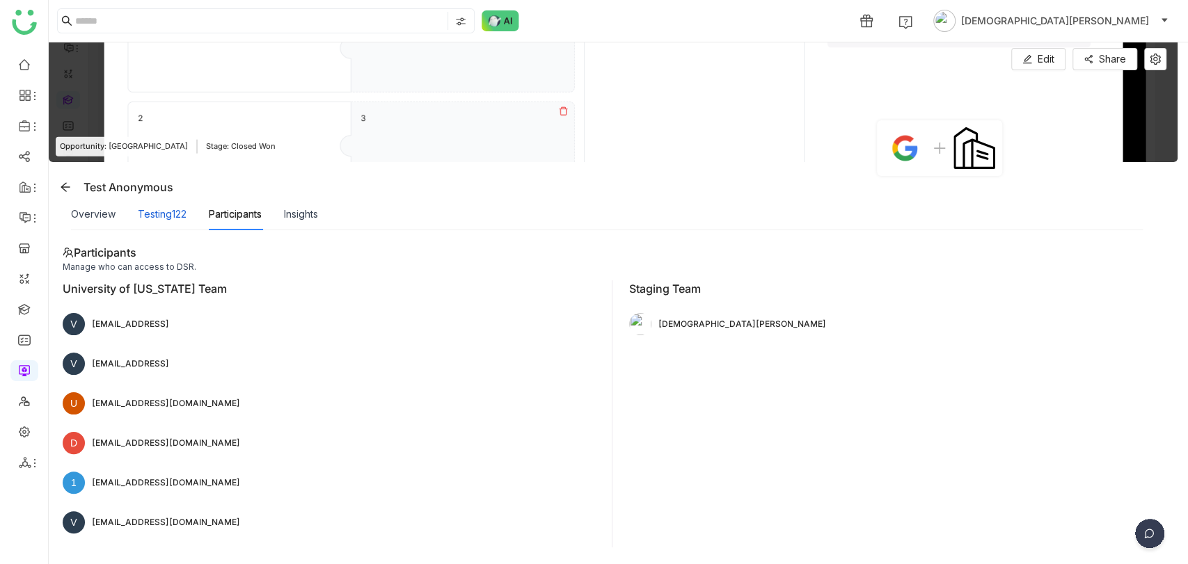
click at [168, 216] on div "Testing122" at bounding box center [162, 214] width 49 height 15
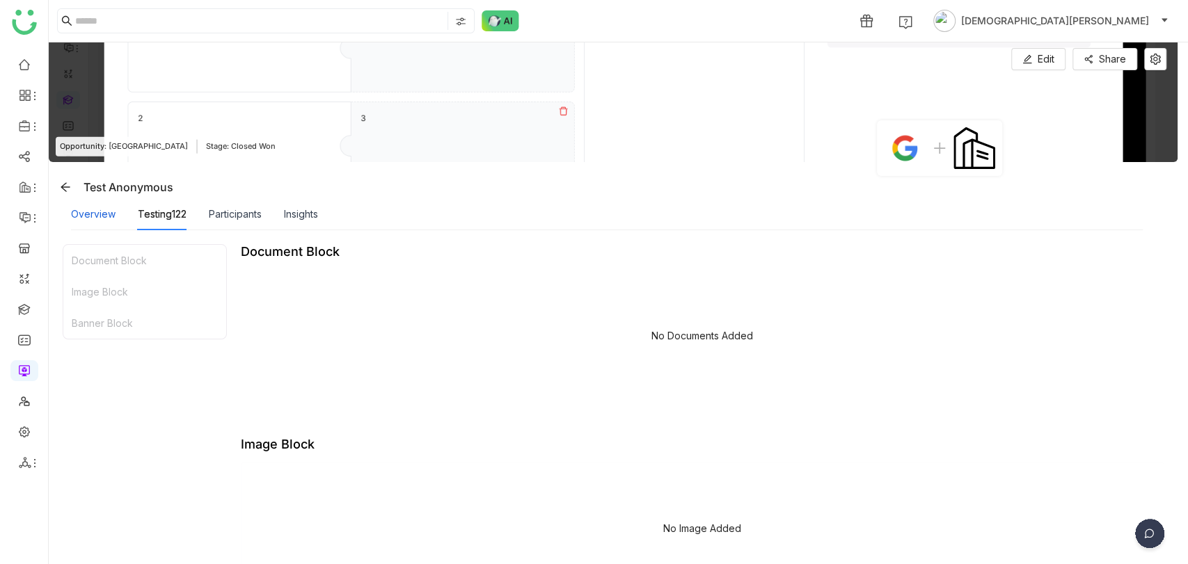
click at [83, 220] on div "Overview" at bounding box center [93, 214] width 45 height 15
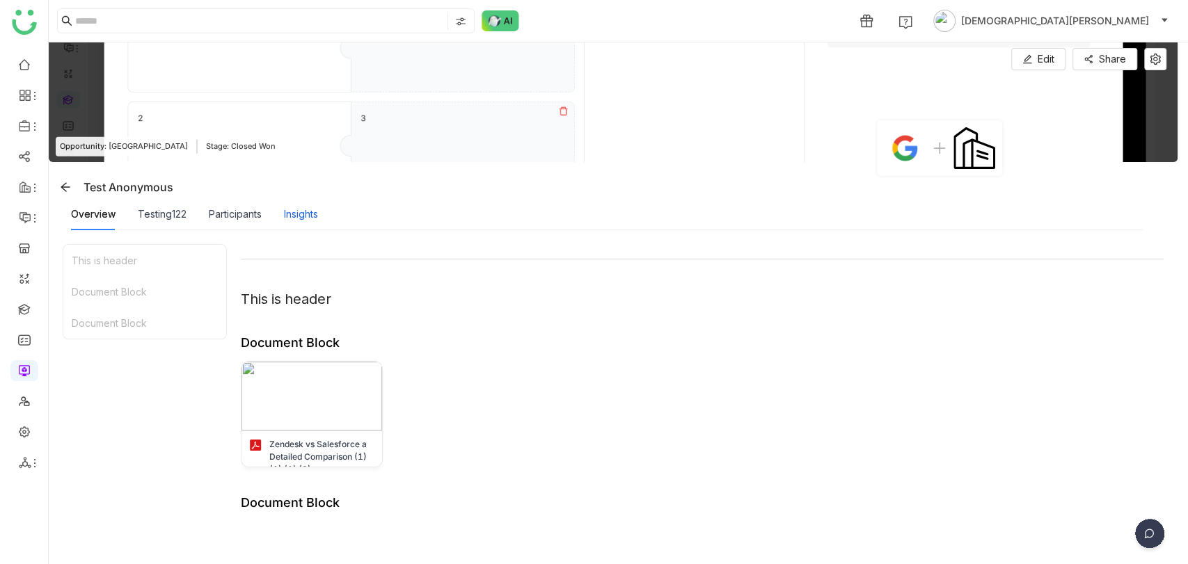
click at [305, 209] on div "Insights" at bounding box center [301, 214] width 34 height 15
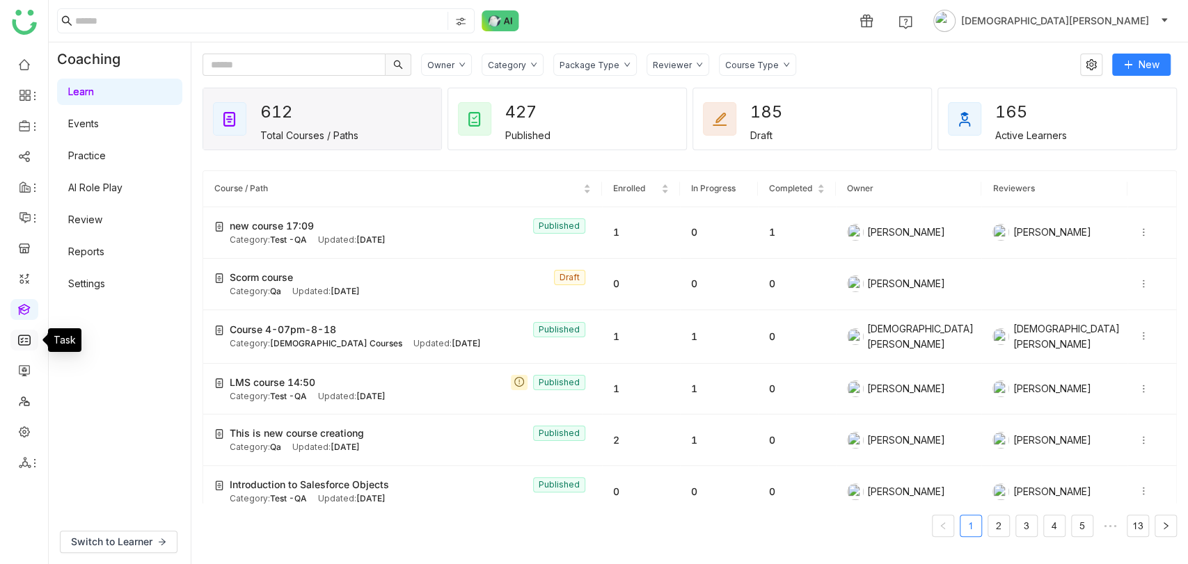
click at [19, 341] on link at bounding box center [24, 339] width 13 height 12
click at [25, 342] on link at bounding box center [24, 339] width 13 height 12
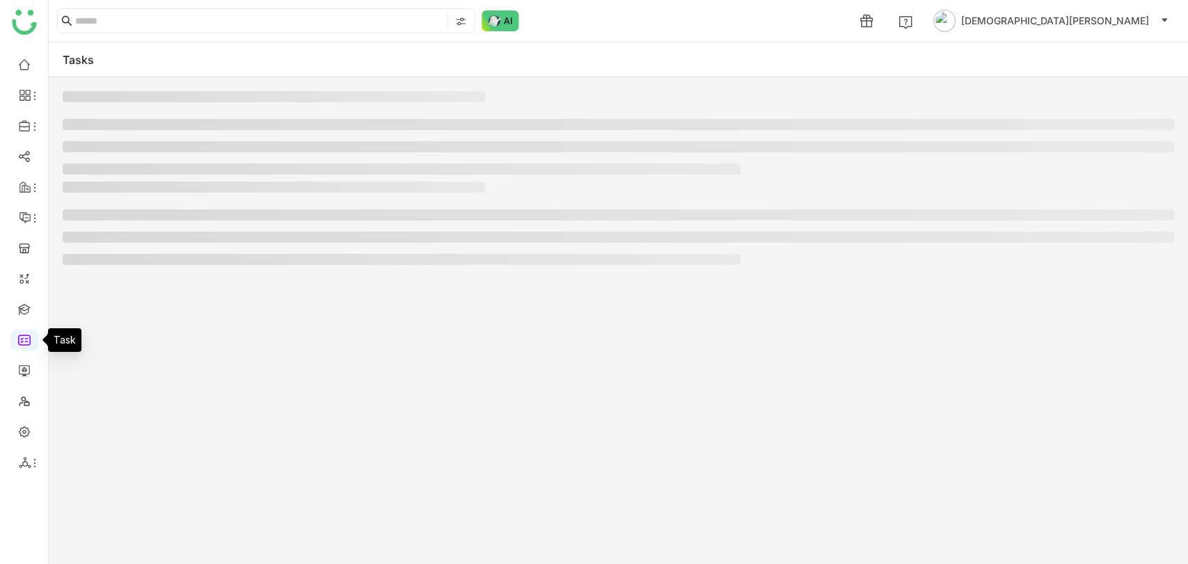
click at [25, 342] on link at bounding box center [24, 339] width 13 height 12
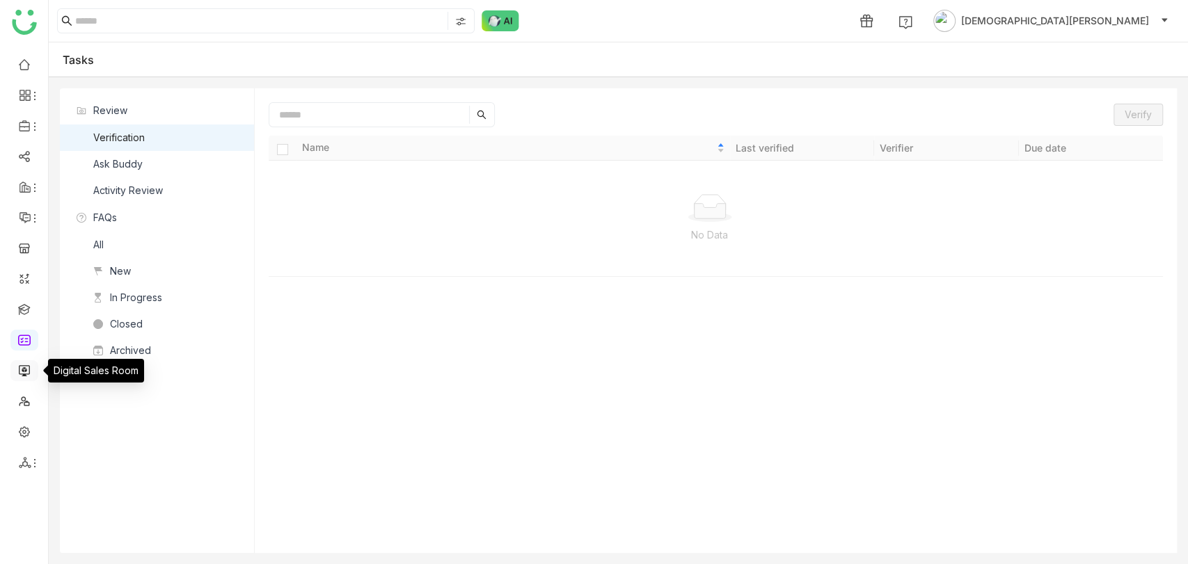
click at [27, 376] on link at bounding box center [24, 370] width 13 height 12
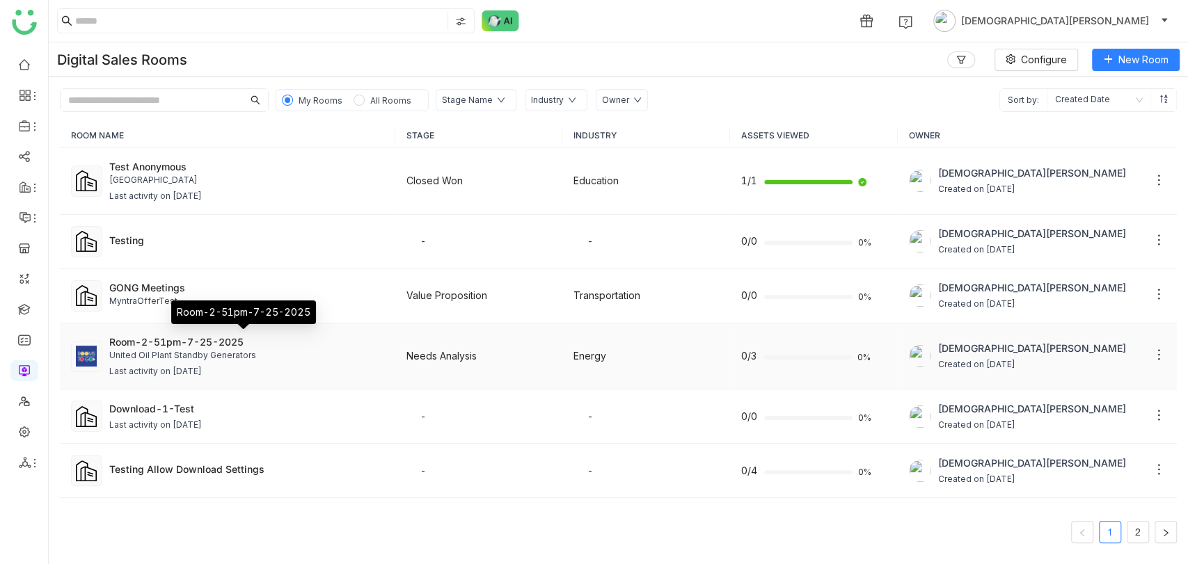
click at [247, 342] on div "Room-2-51pm-7-25-2025" at bounding box center [246, 342] width 275 height 15
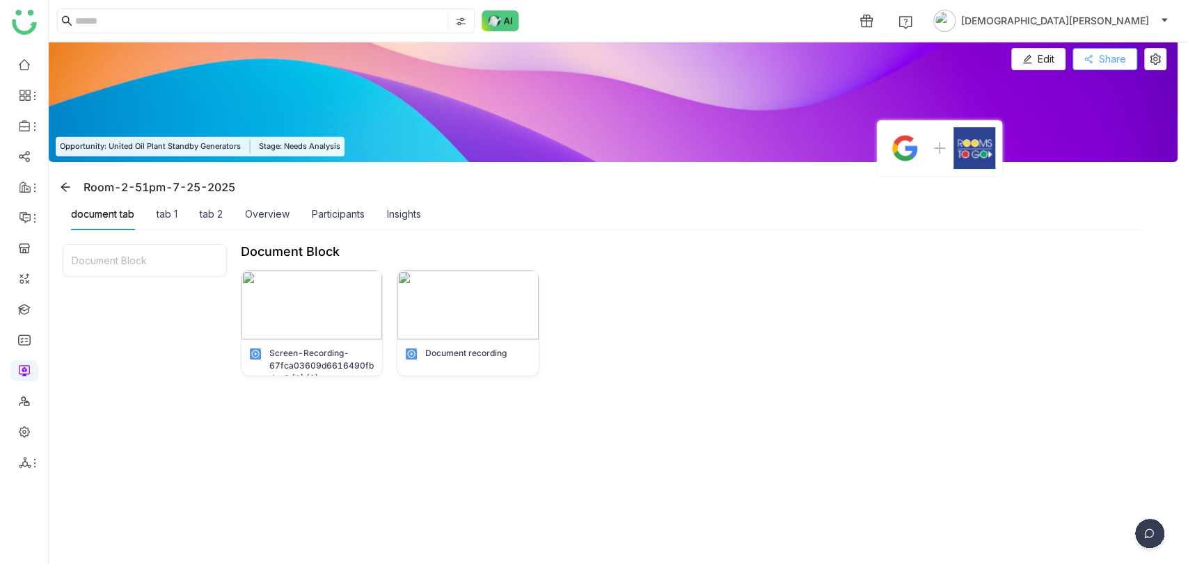
click at [1108, 65] on span "Share" at bounding box center [1112, 58] width 27 height 15
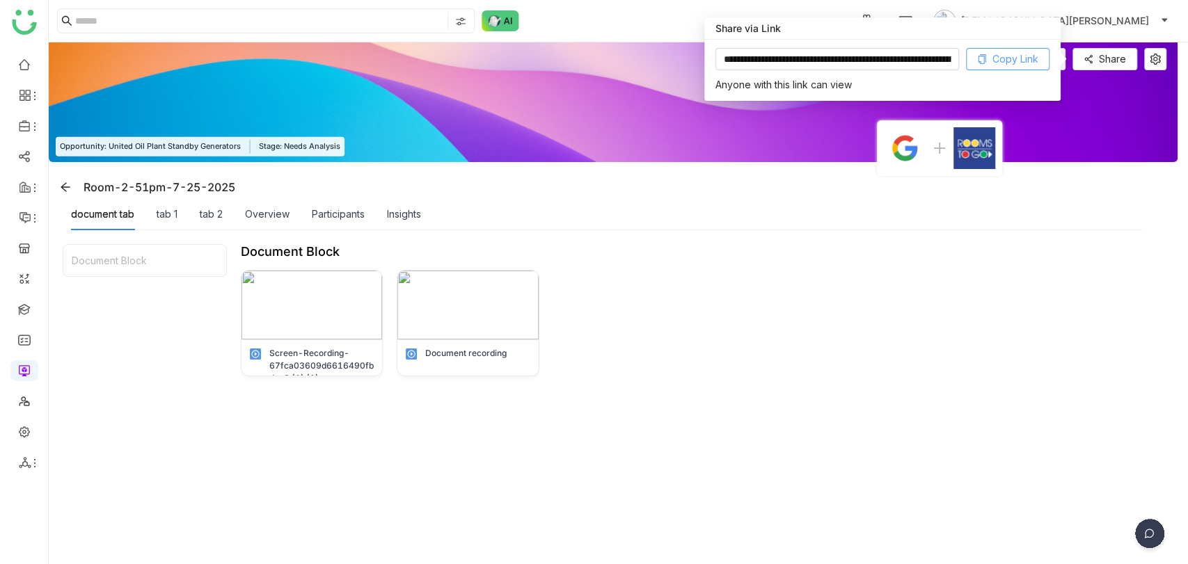
click at [1028, 53] on span "Copy Link" at bounding box center [1015, 58] width 46 height 15
click at [20, 437] on link at bounding box center [24, 431] width 13 height 12
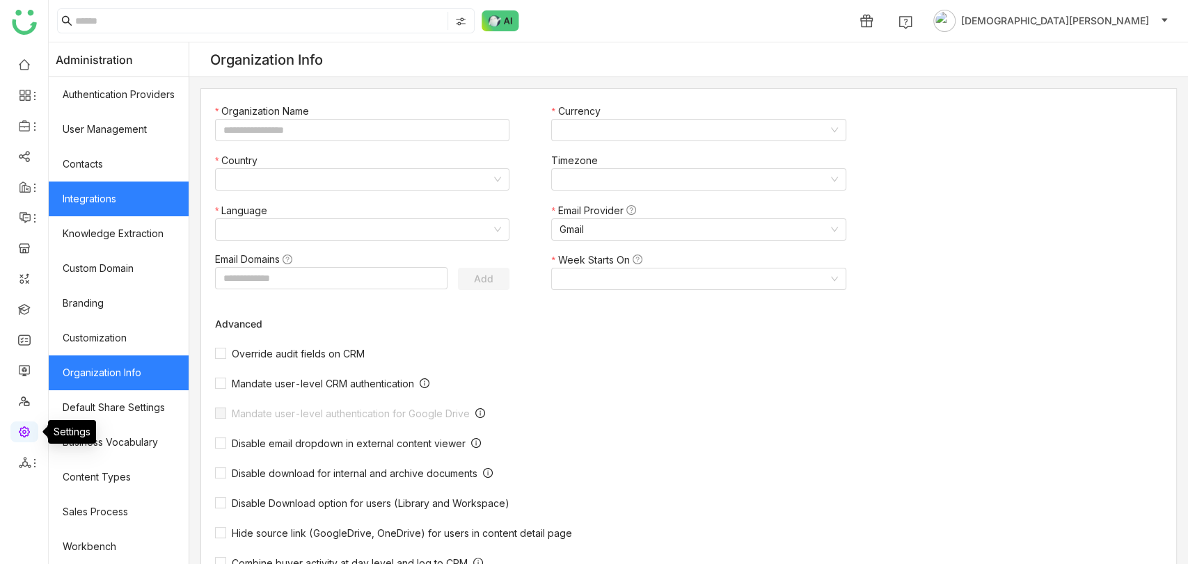
type input "*******"
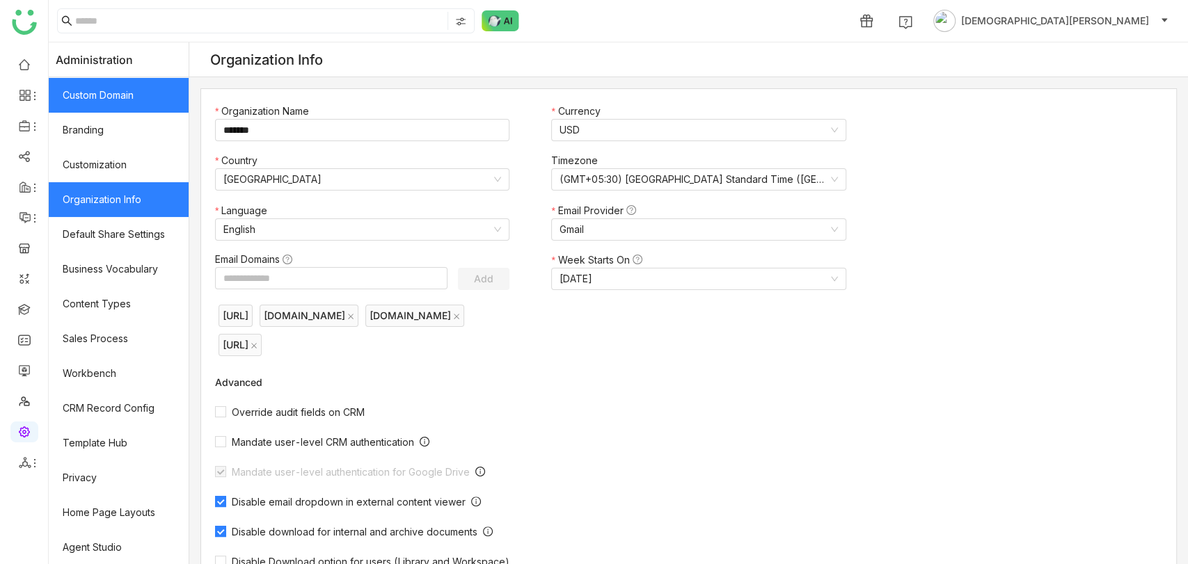
scroll to position [174, 0]
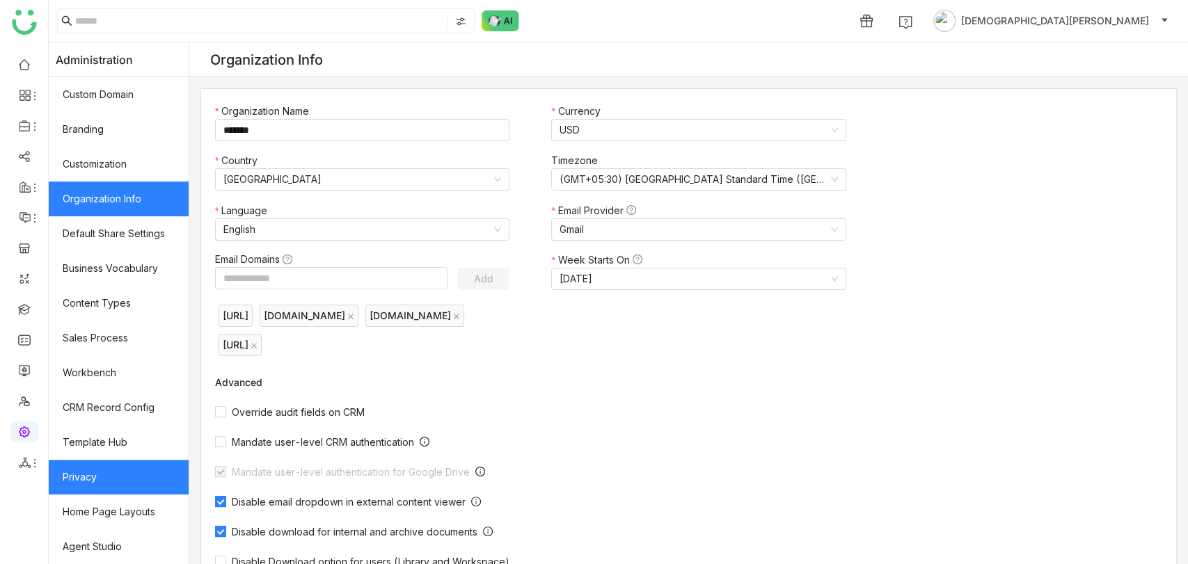
click at [104, 474] on link "Privacy" at bounding box center [119, 477] width 140 height 35
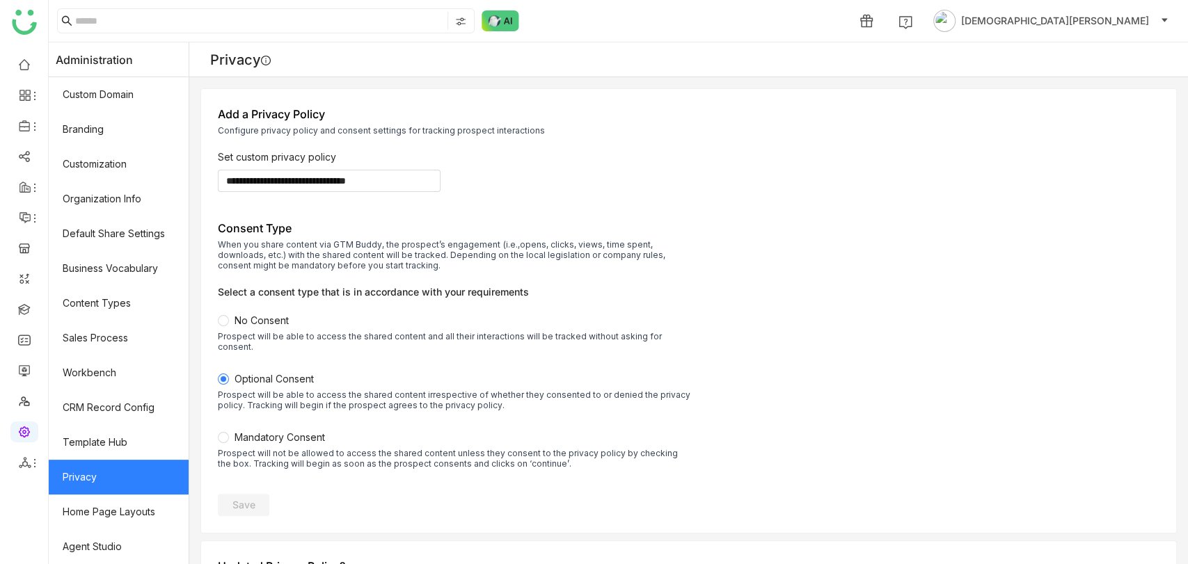
click at [269, 324] on span "No Consent" at bounding box center [261, 320] width 54 height 12
click at [256, 494] on button "Save" at bounding box center [243, 505] width 51 height 22
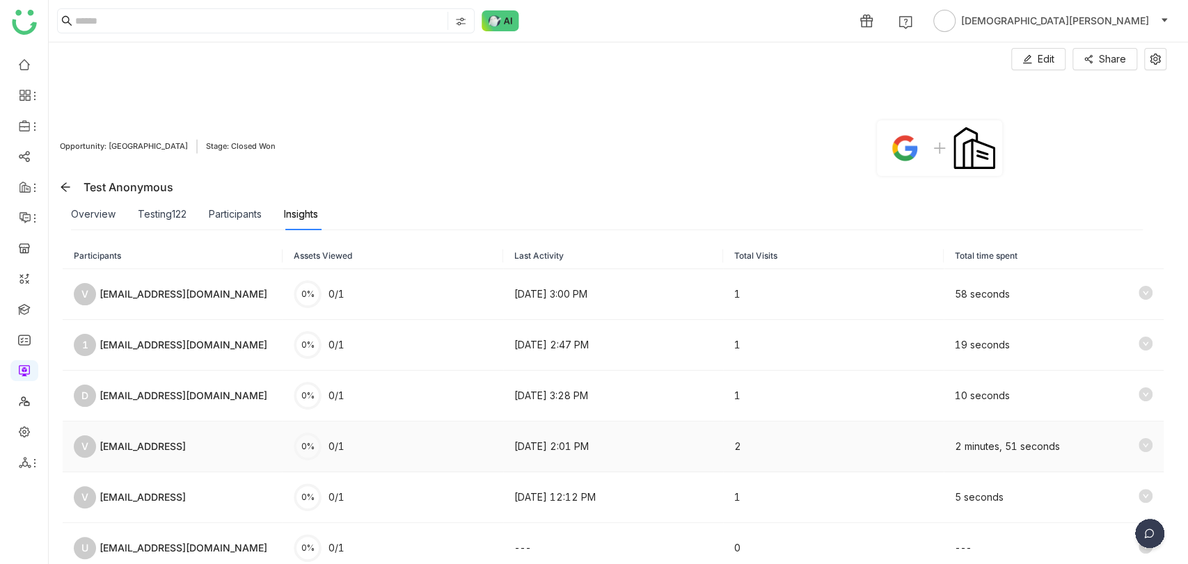
scroll to position [67, 0]
